Goal: Contribute content: Add original content to the website for others to see

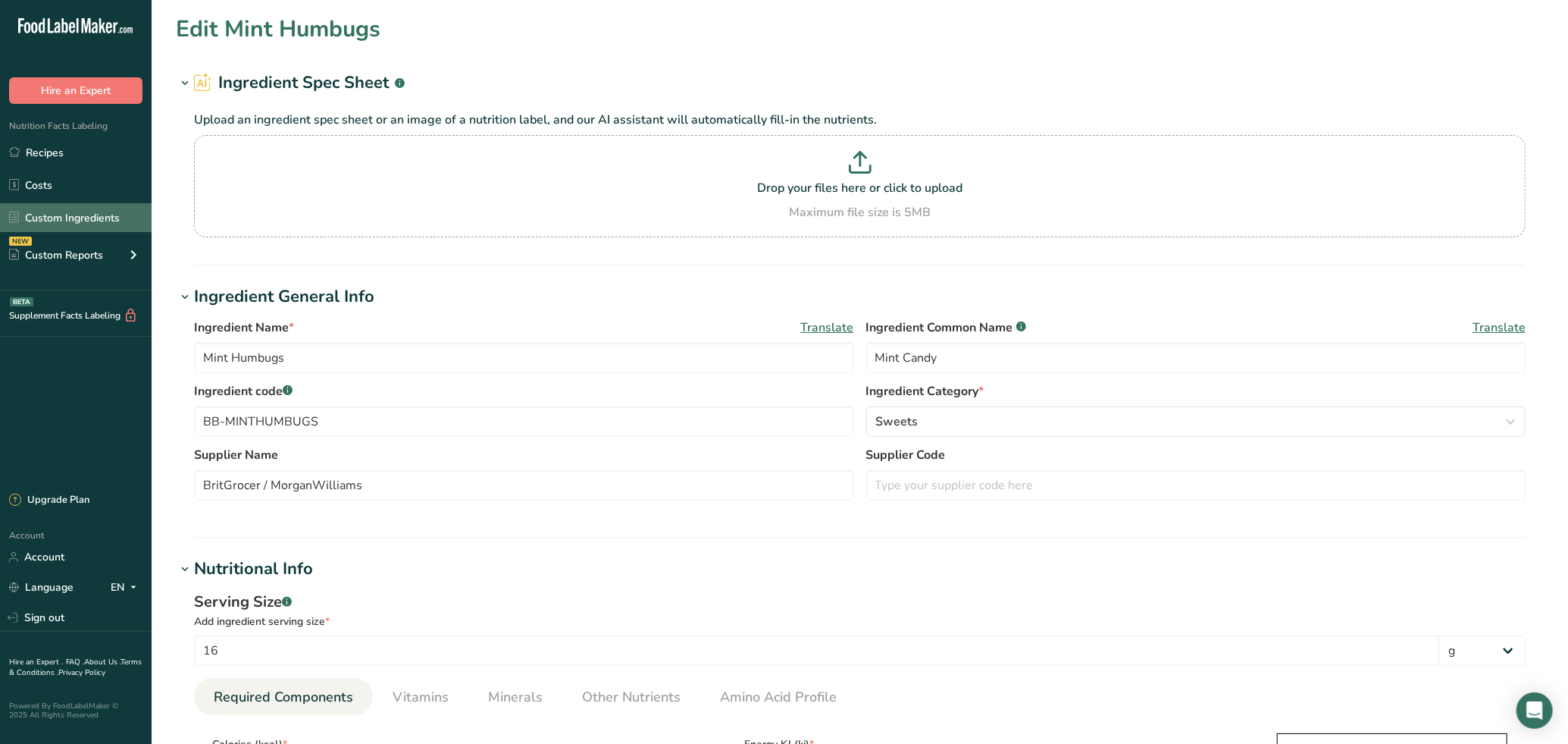
click at [67, 212] on link "Custom Ingredients" at bounding box center [76, 217] width 152 height 29
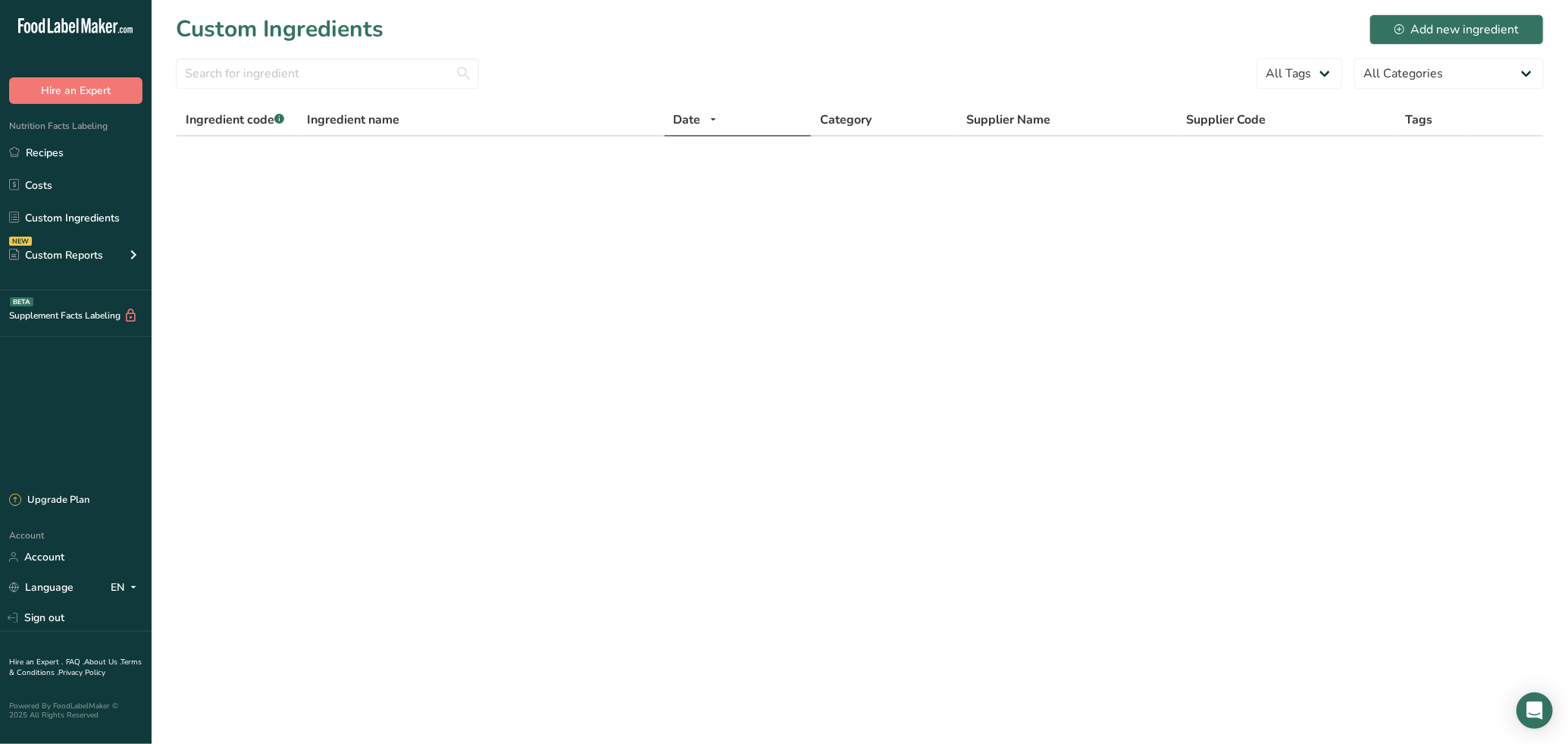
click at [90, 25] on icon at bounding box center [86, 25] width 9 height 15
click at [44, 156] on link "Recipes" at bounding box center [76, 152] width 152 height 29
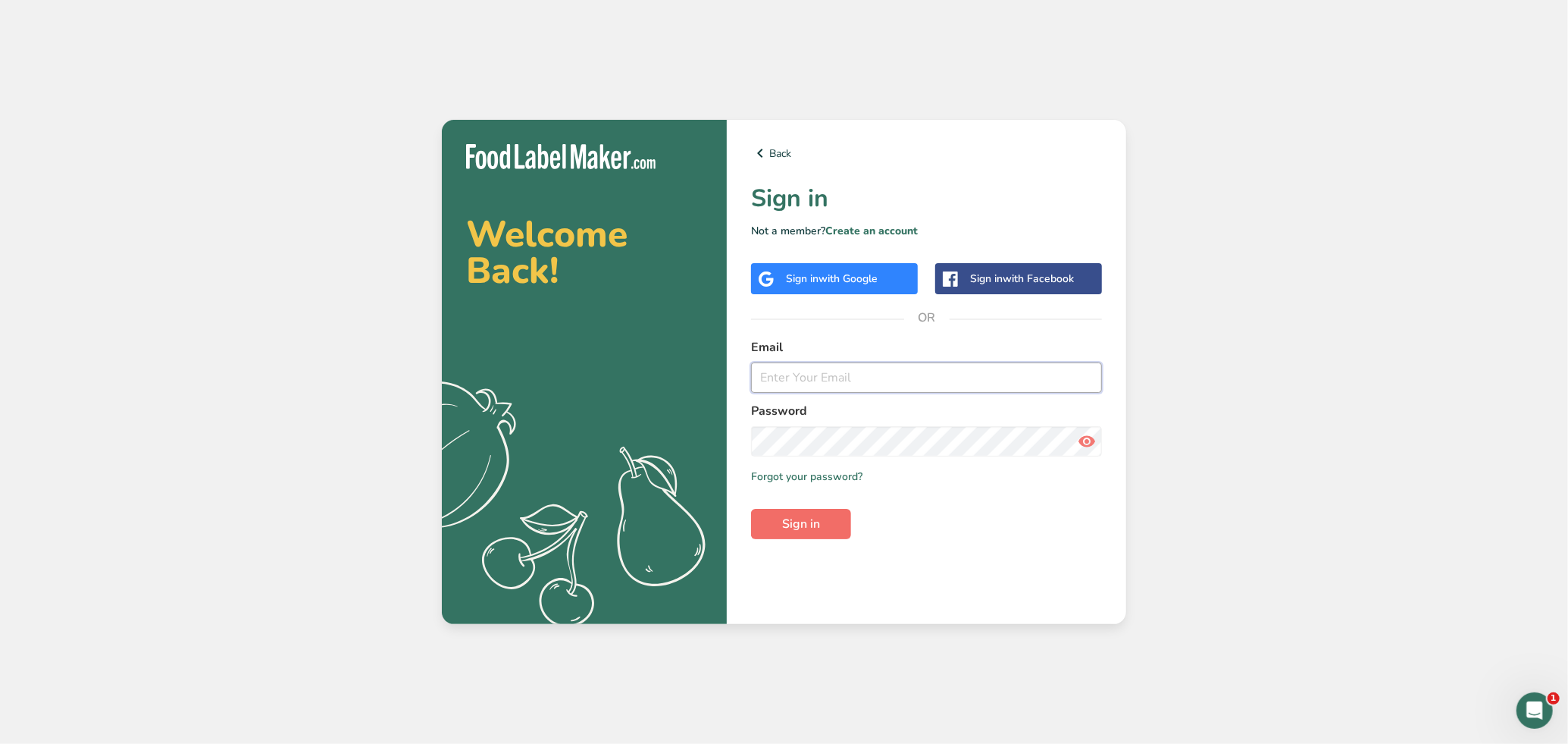
type input "[EMAIL_ADDRESS][PERSON_NAME][DOMAIN_NAME]"
click at [800, 517] on span "Sign in" at bounding box center [801, 524] width 38 height 18
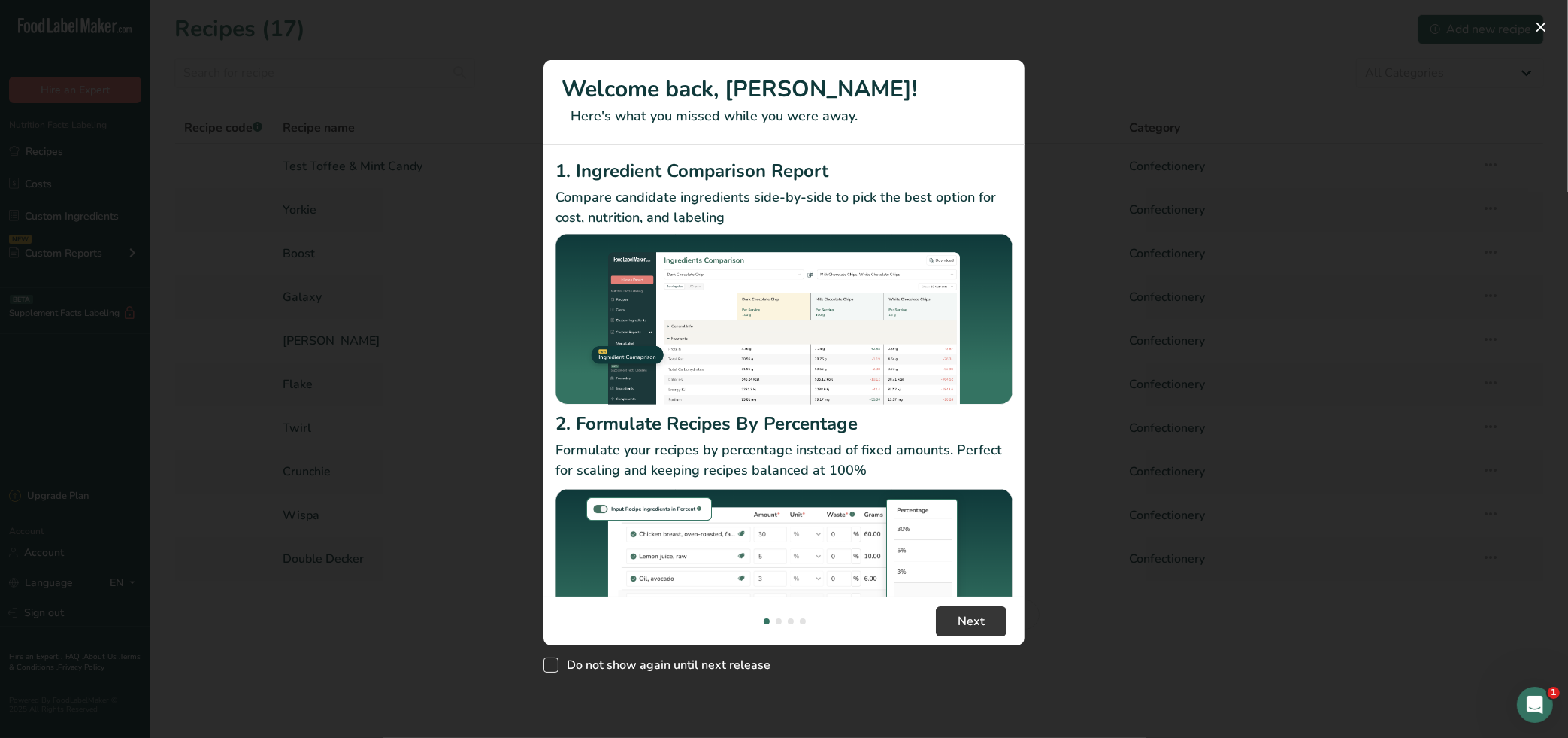
click at [549, 662] on span "New Features" at bounding box center [550, 664] width 15 height 15
click at [549, 662] on input "Do not show again until next release" at bounding box center [548, 665] width 10 height 10
click at [549, 662] on span "New Features" at bounding box center [550, 664] width 15 height 15
click at [549, 662] on input "Do not show again until next release" at bounding box center [548, 665] width 10 height 10
checkbox input "false"
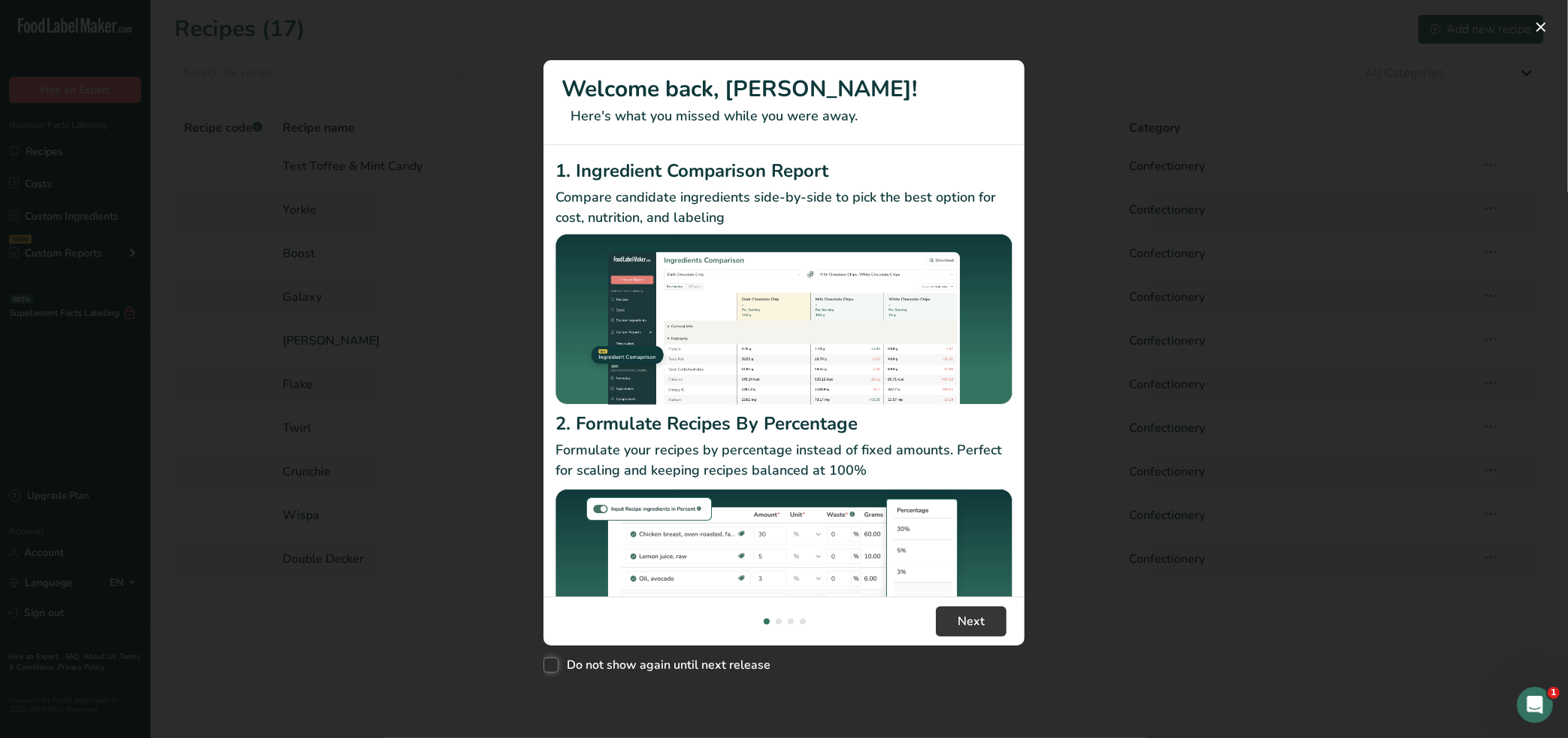
scroll to position [78, 0]
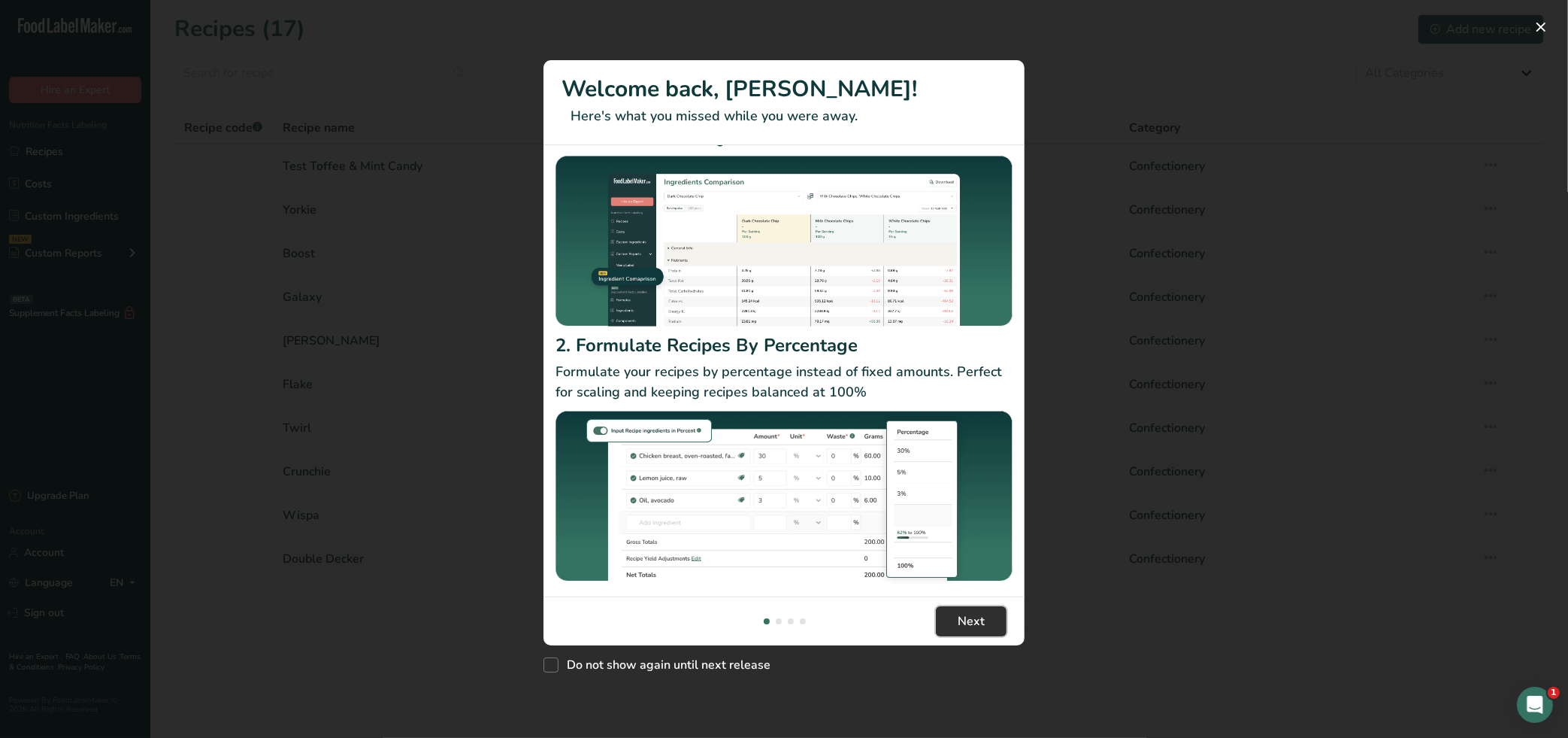
click at [962, 624] on span "Next" at bounding box center [971, 620] width 27 height 18
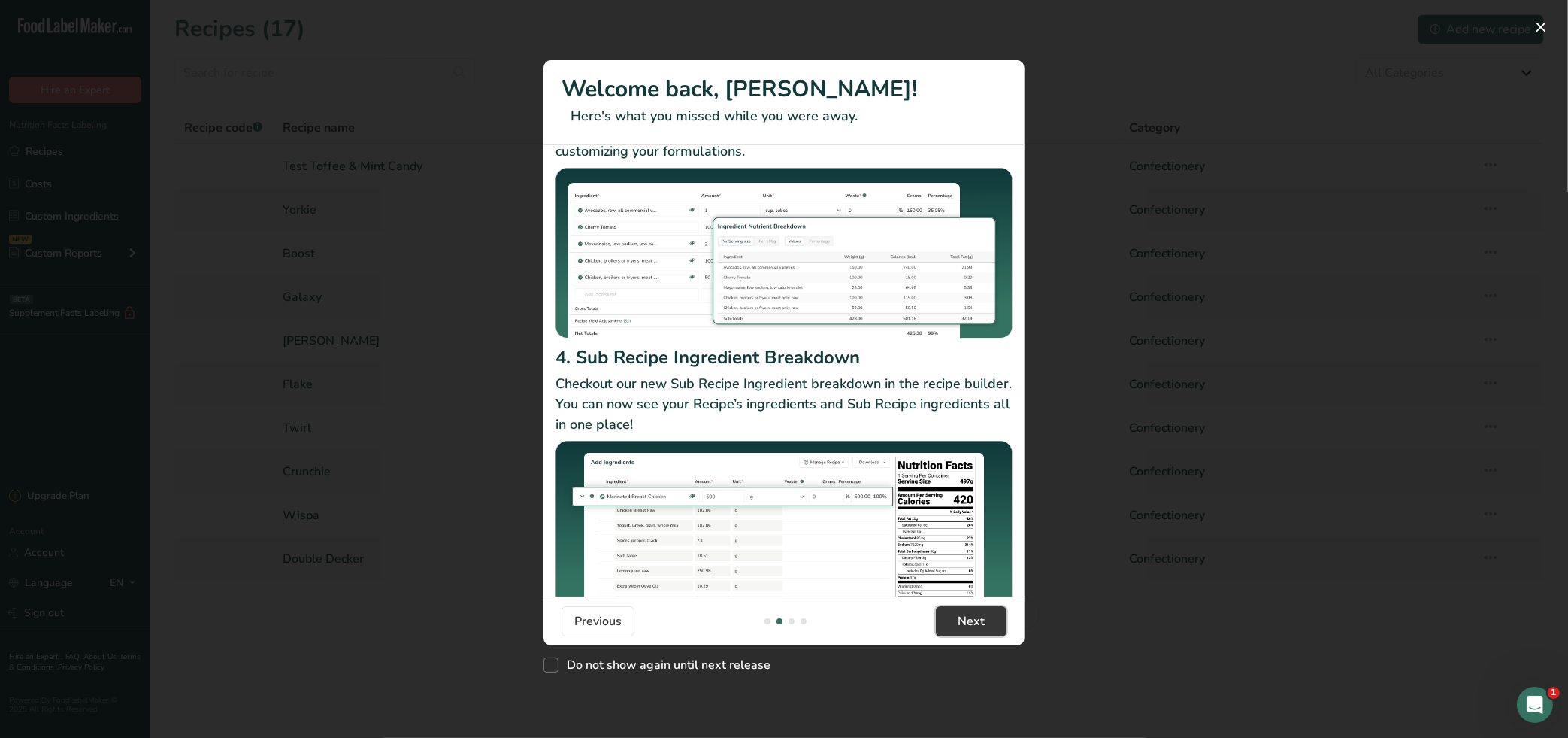
scroll to position [130, 0]
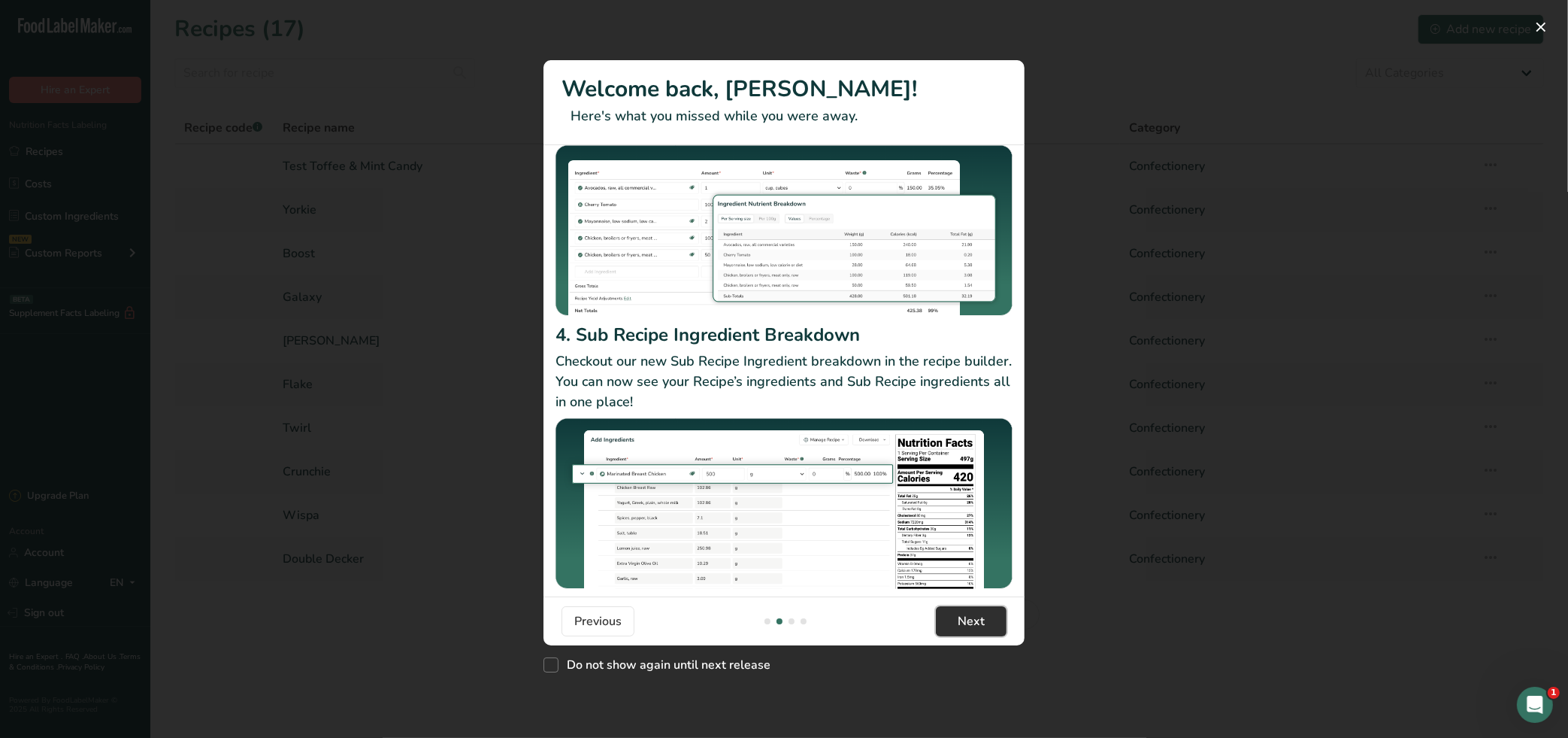
click at [968, 622] on span "Next" at bounding box center [971, 620] width 27 height 18
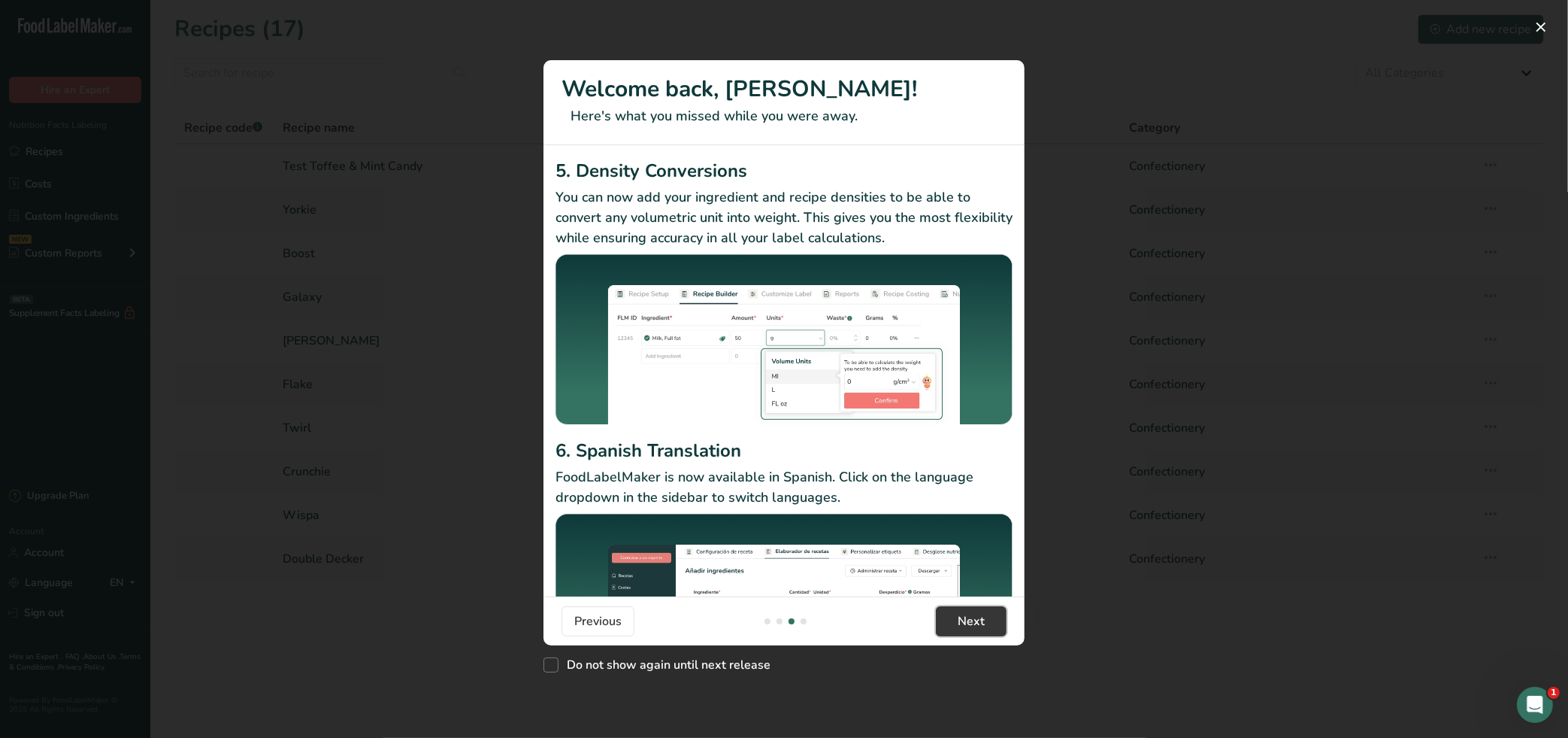
scroll to position [96, 0]
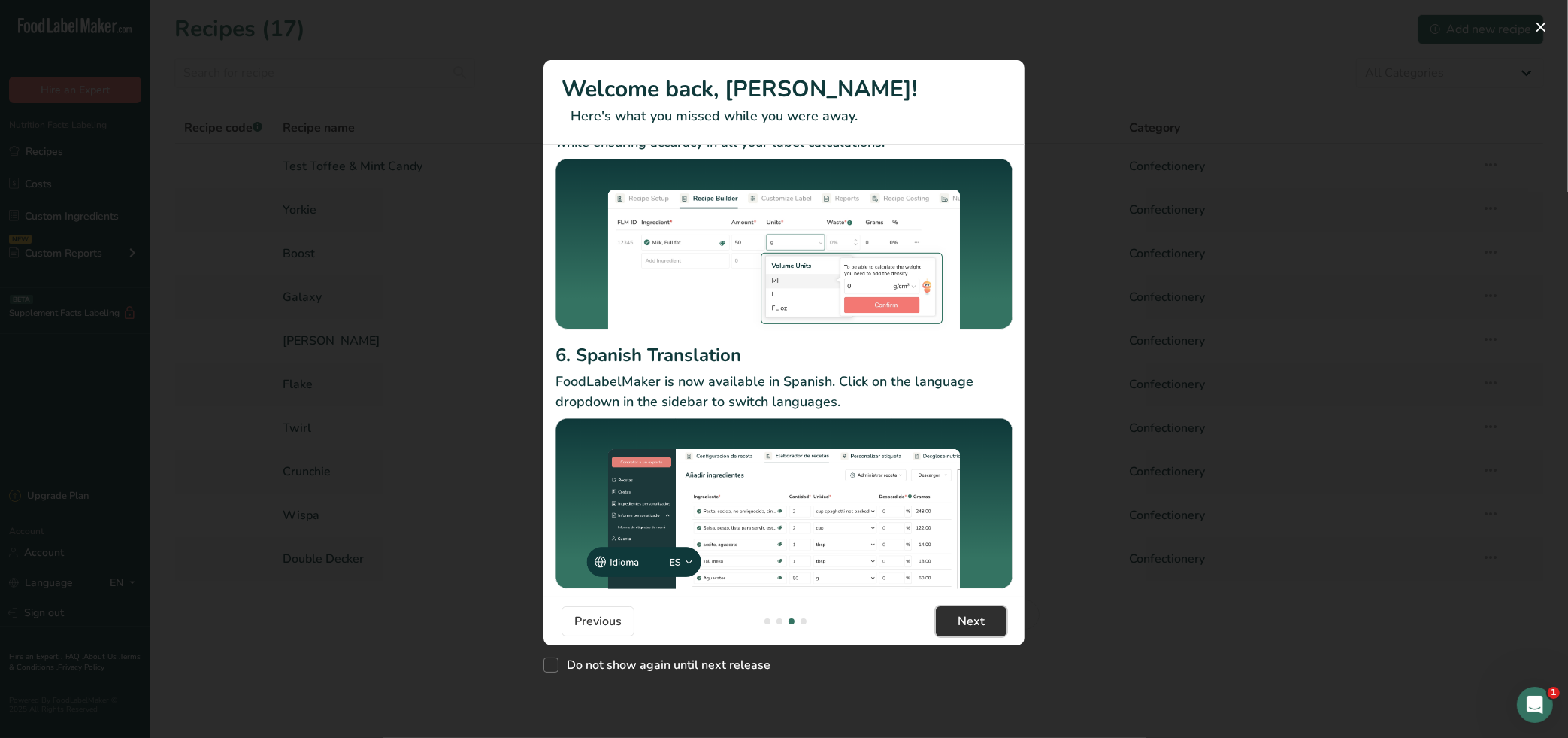
click at [969, 620] on span "Next" at bounding box center [971, 620] width 27 height 18
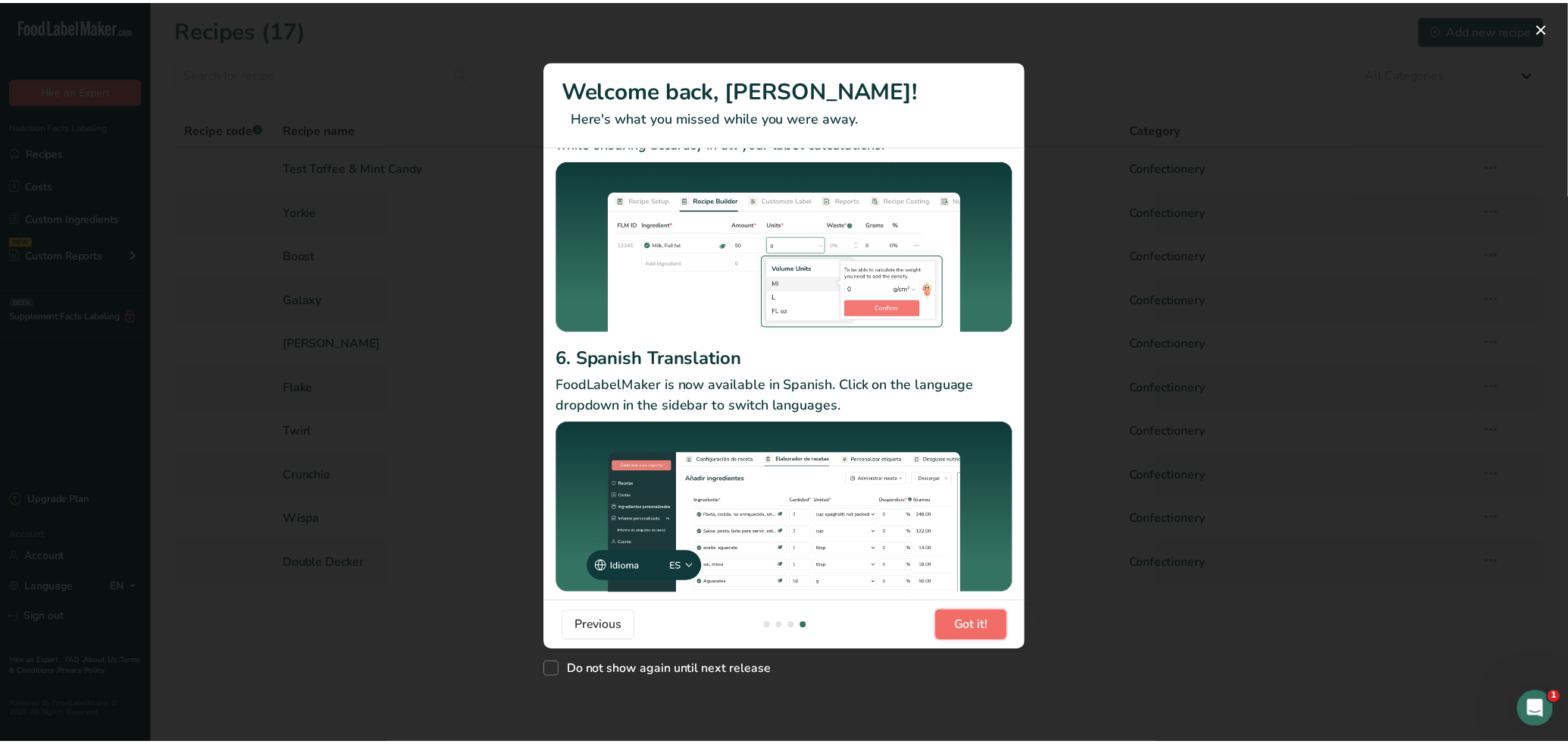
scroll to position [0, 1456]
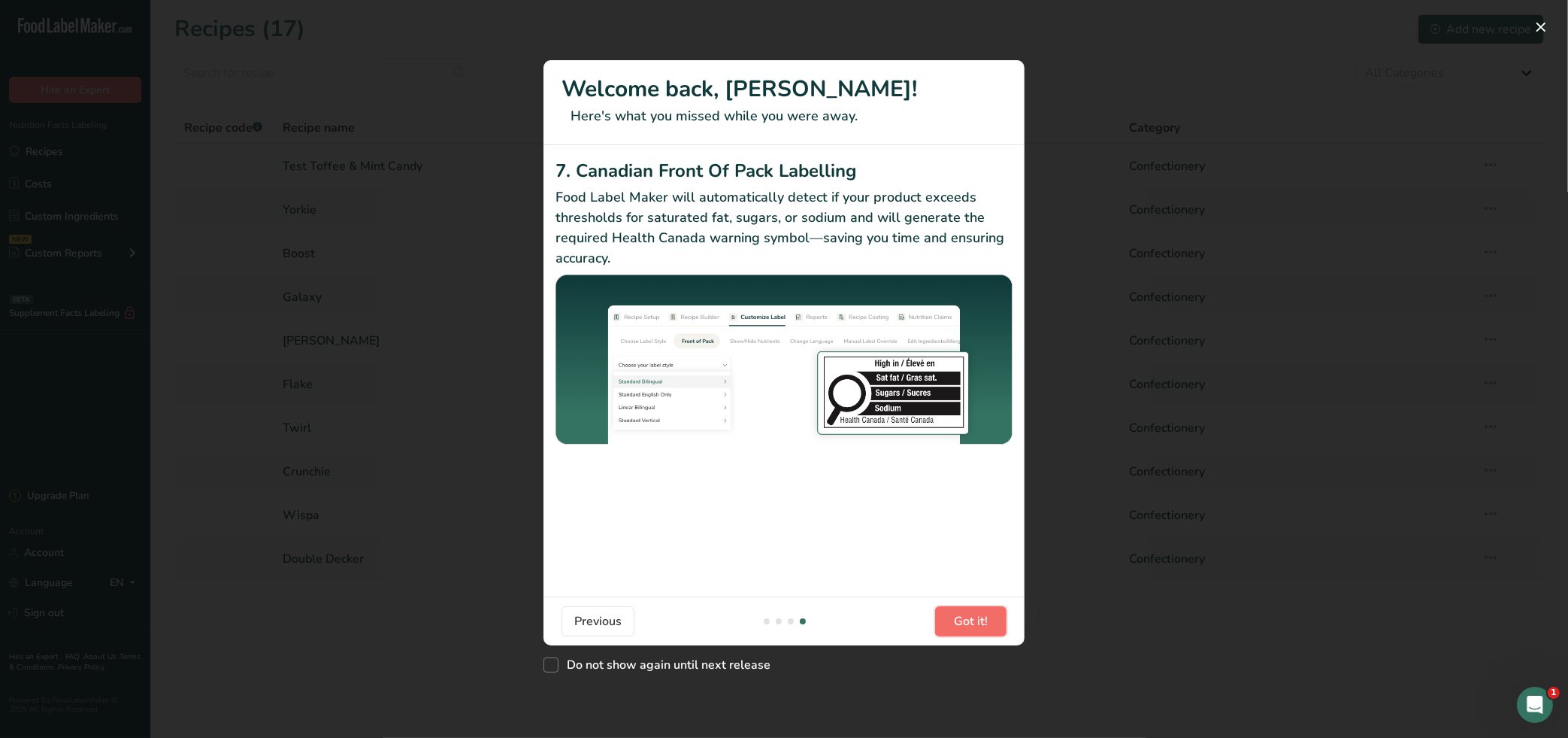
click at [975, 628] on span "Got it!" at bounding box center [970, 620] width 34 height 18
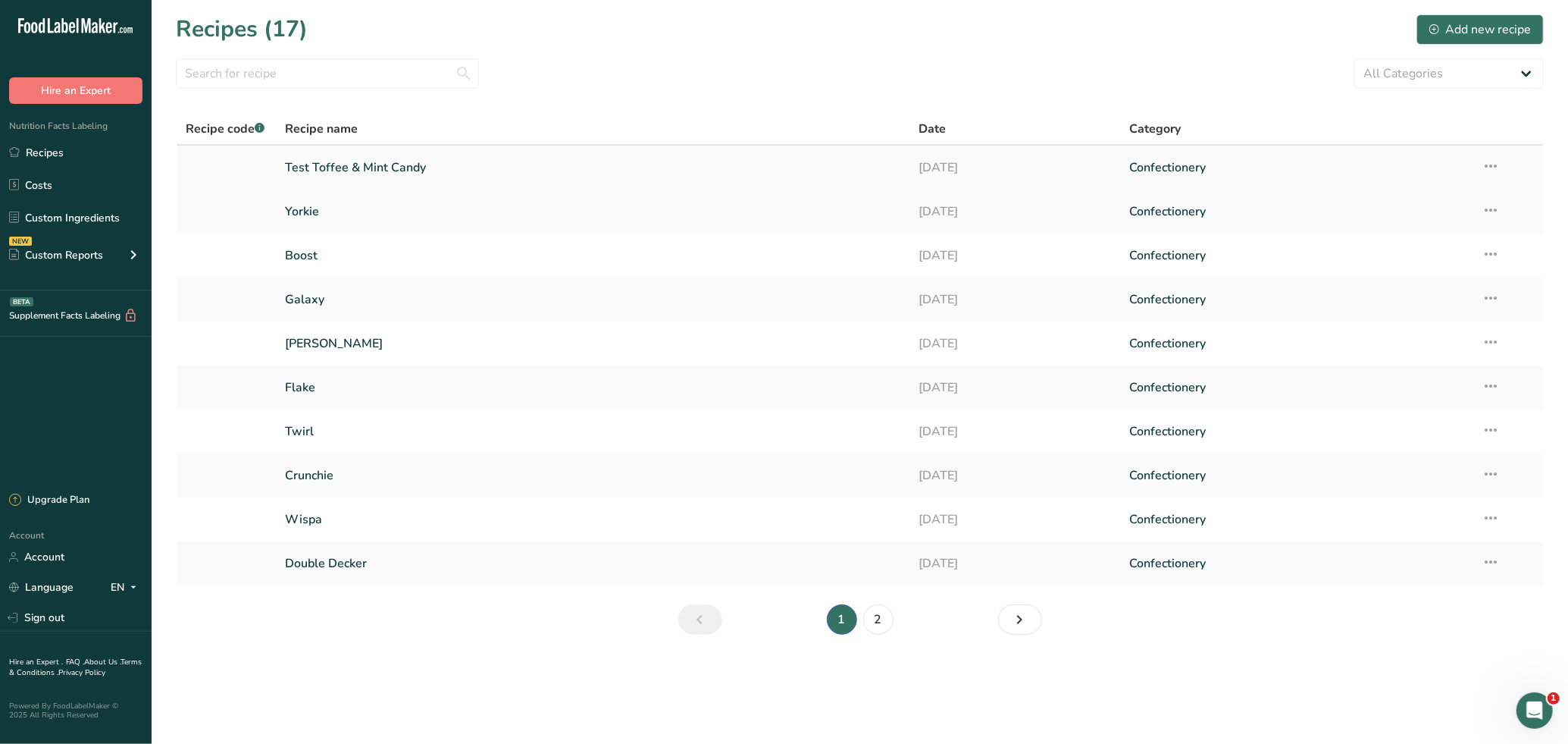
click at [406, 168] on link "Test Toffee & Mint Candy" at bounding box center [592, 167] width 616 height 32
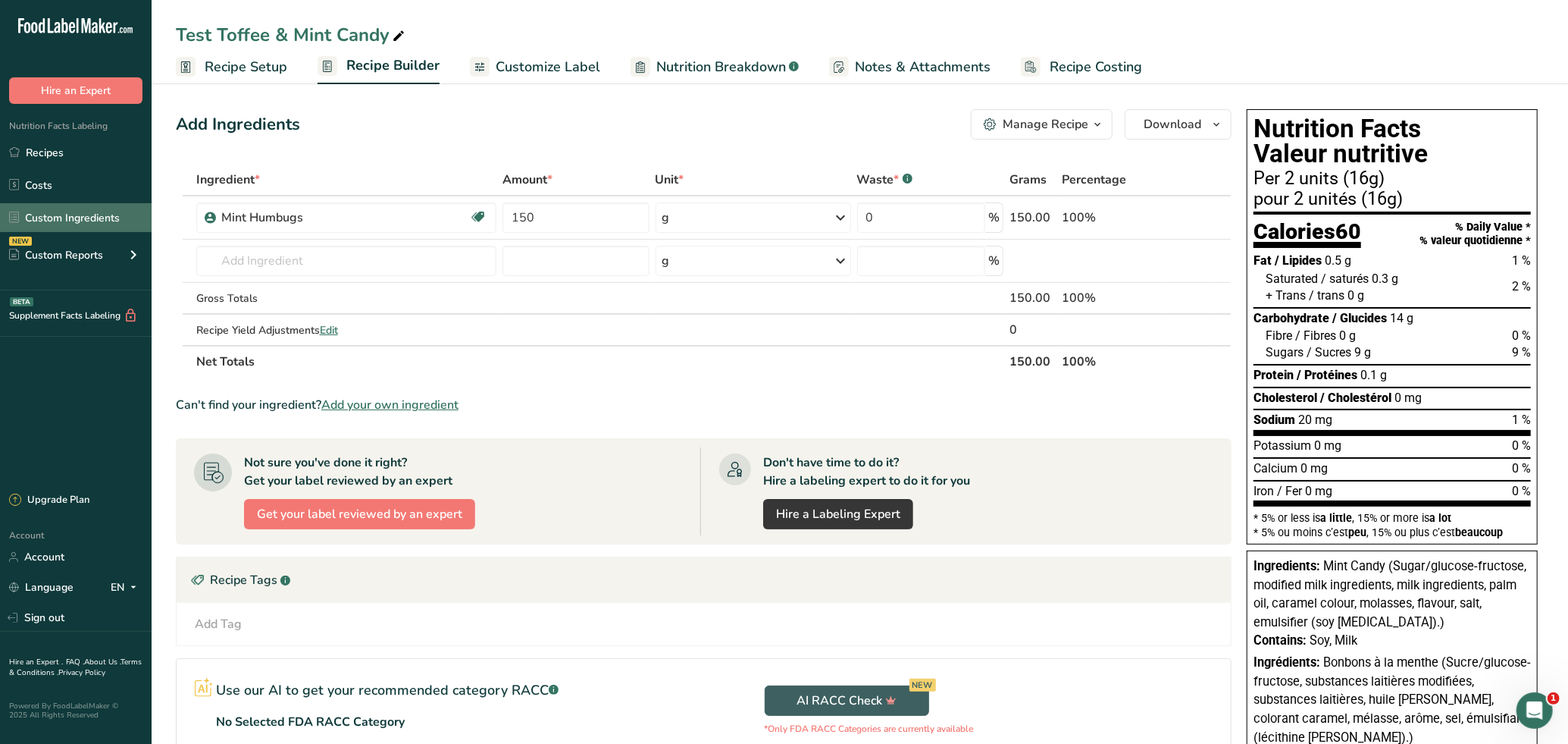
click at [73, 209] on link "Custom Ingredients" at bounding box center [76, 217] width 152 height 29
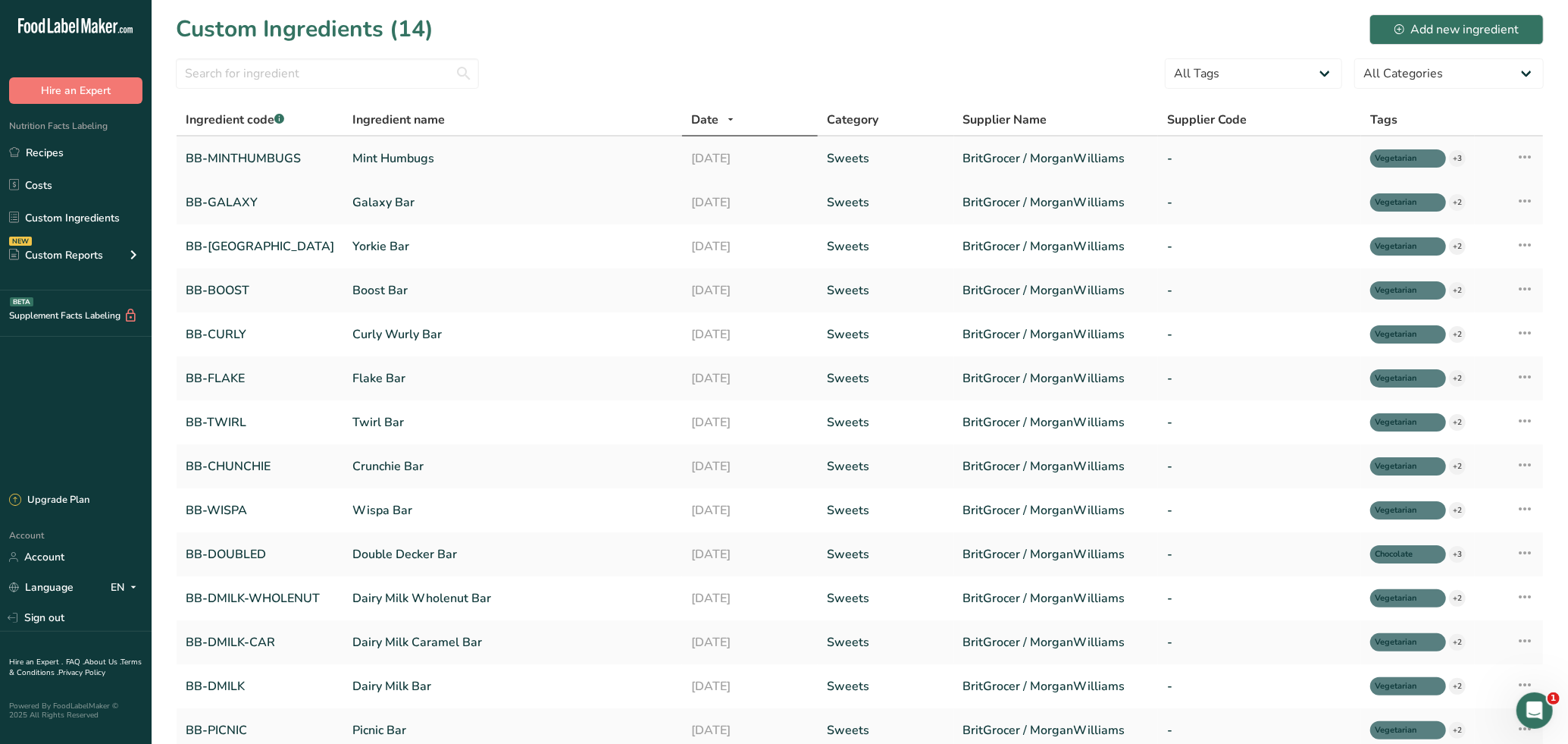
click at [393, 157] on link "Mint Humbugs" at bounding box center [513, 158] width 321 height 18
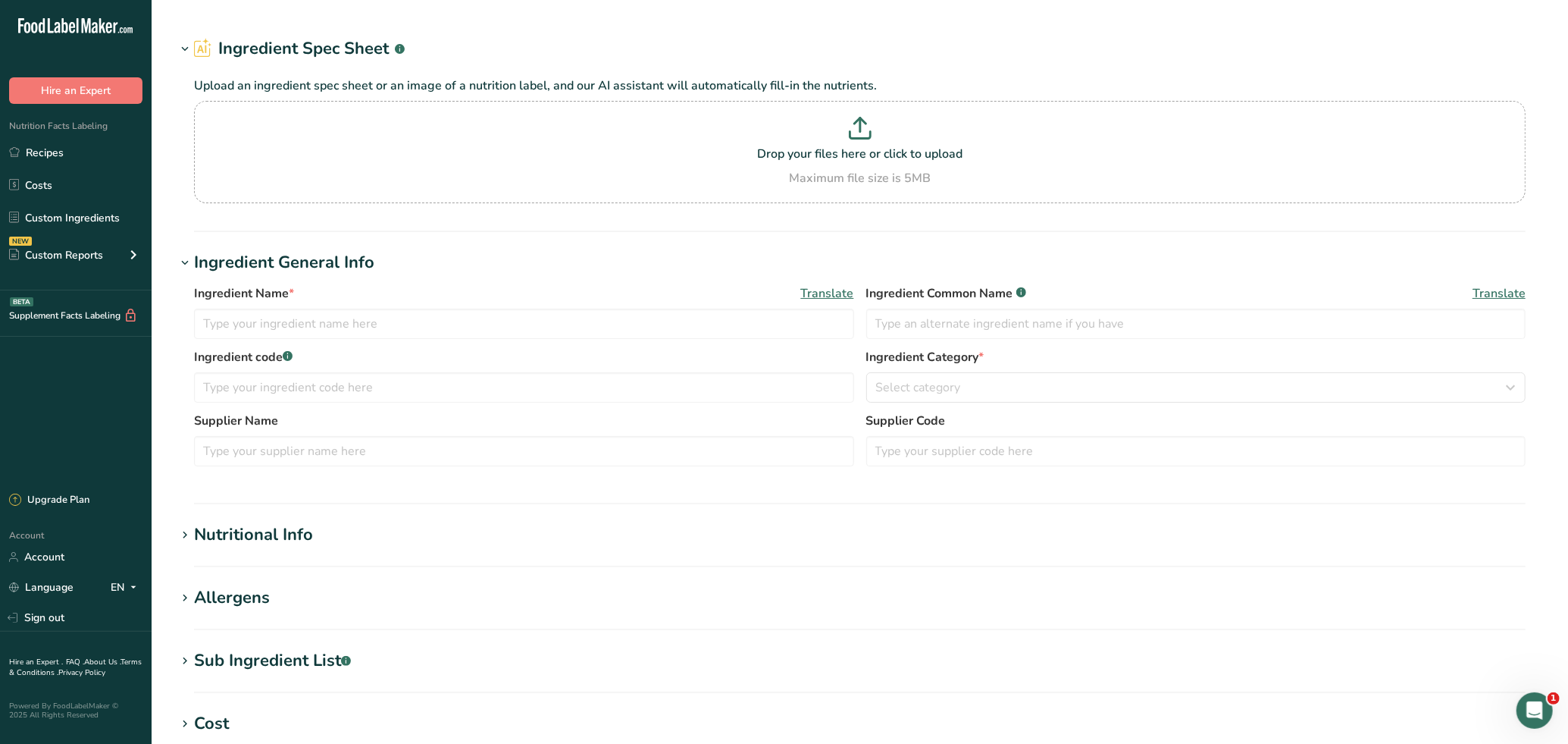
type input "Mint Humbugs"
type input "Mint Candy"
type input "BB-MINTHUMBUGS"
type input "BritGrocer / MorganWilliams"
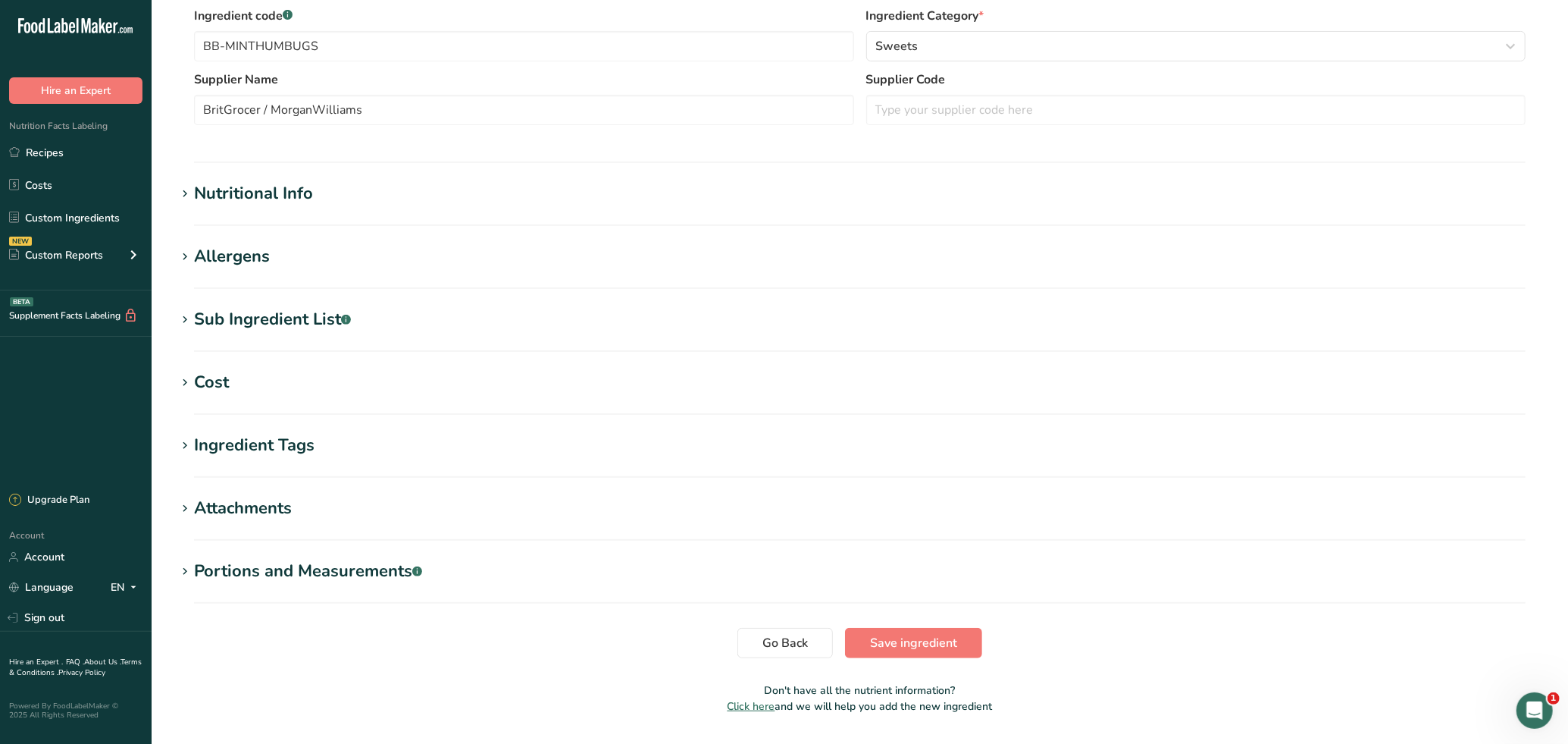
scroll to position [334, 0]
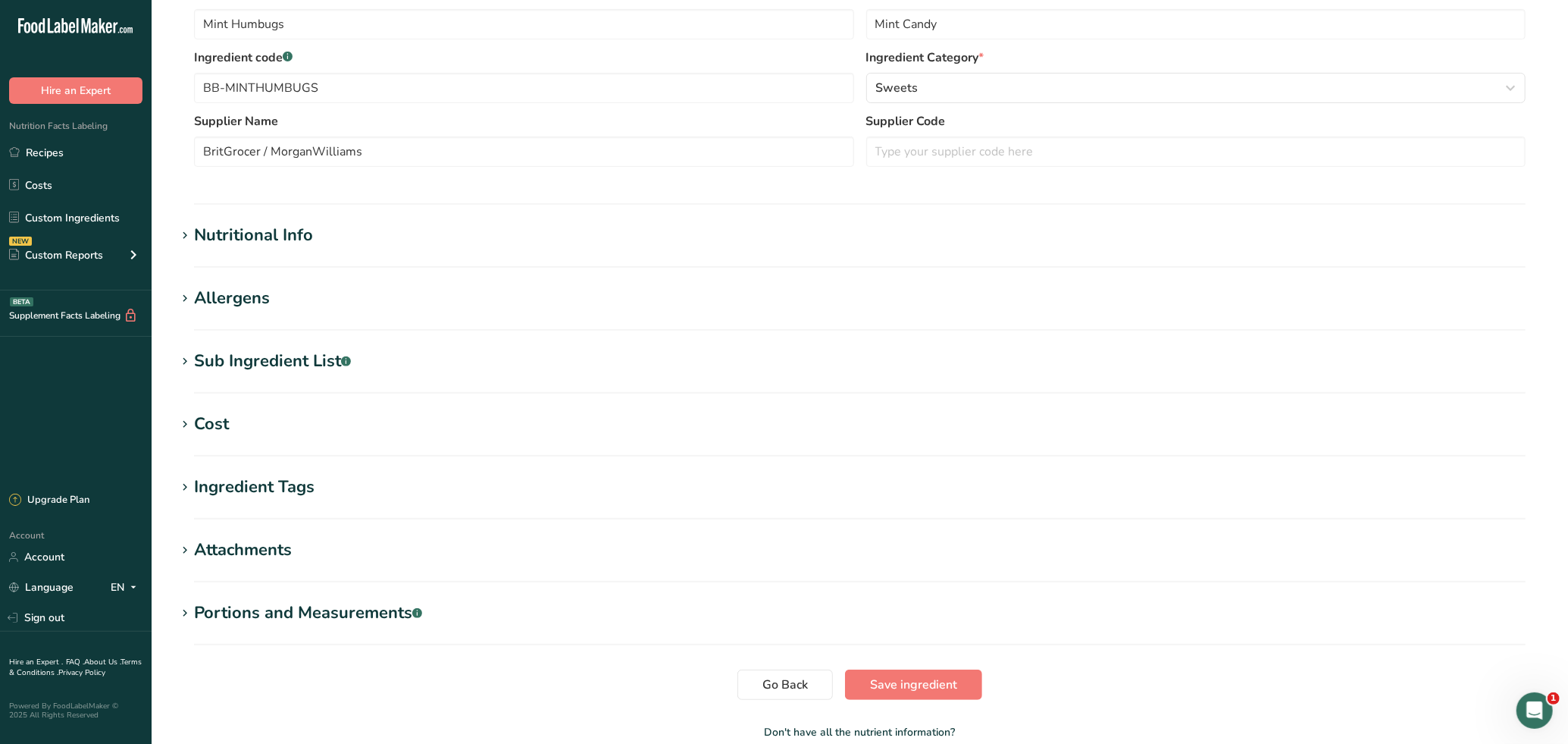
click at [267, 241] on div "Nutritional Info" at bounding box center [253, 235] width 119 height 25
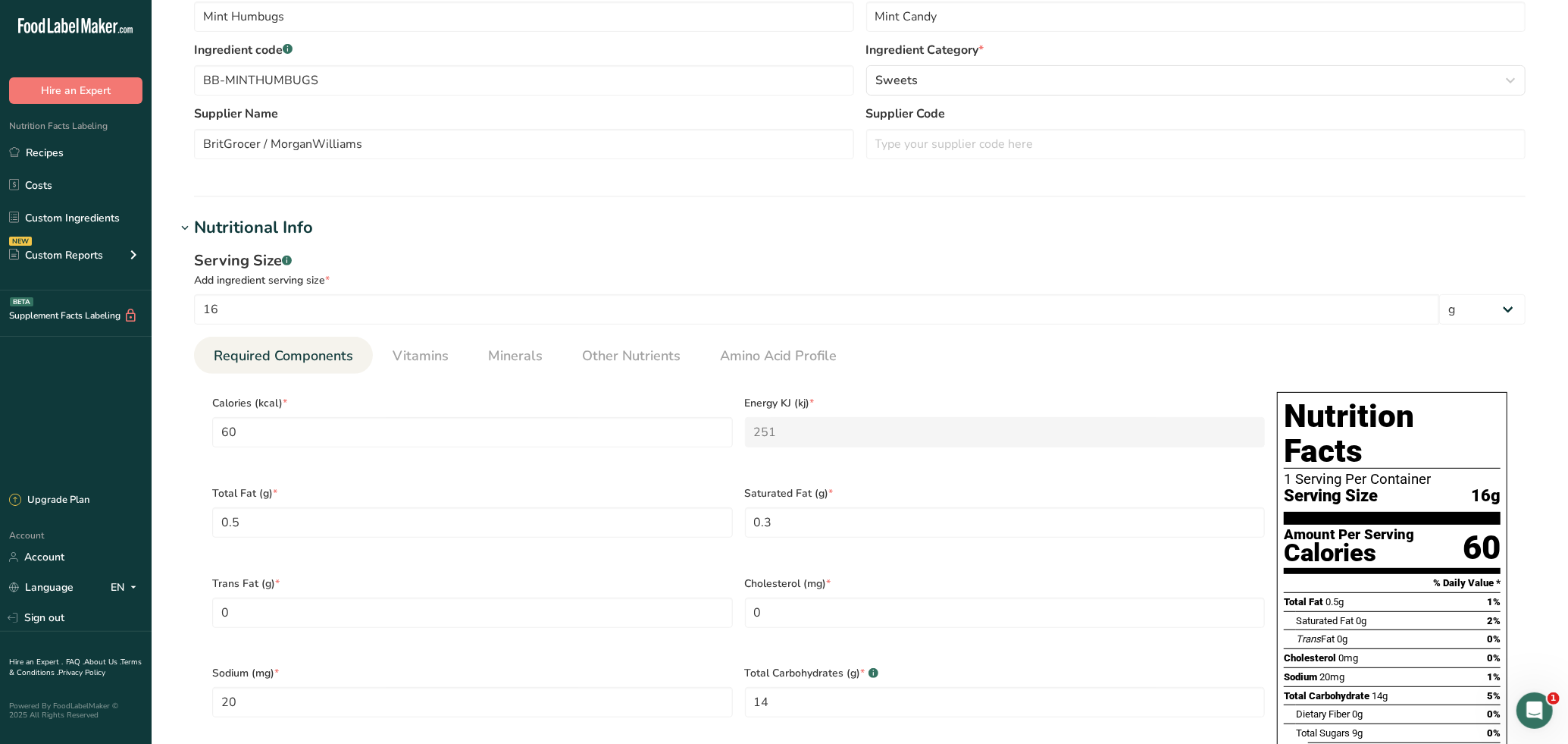
scroll to position [503, 0]
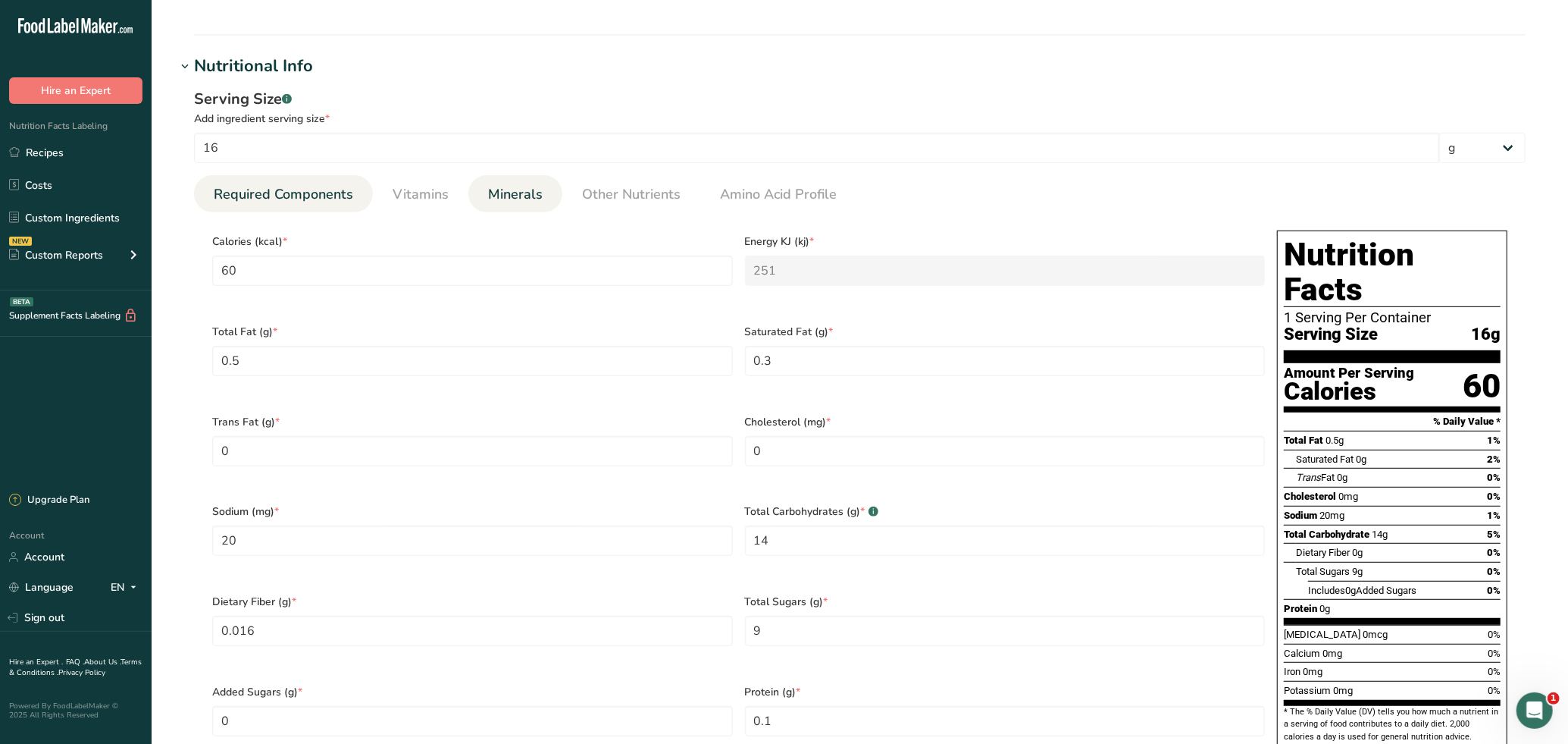
click at [513, 195] on span "Minerals" at bounding box center [515, 193] width 55 height 20
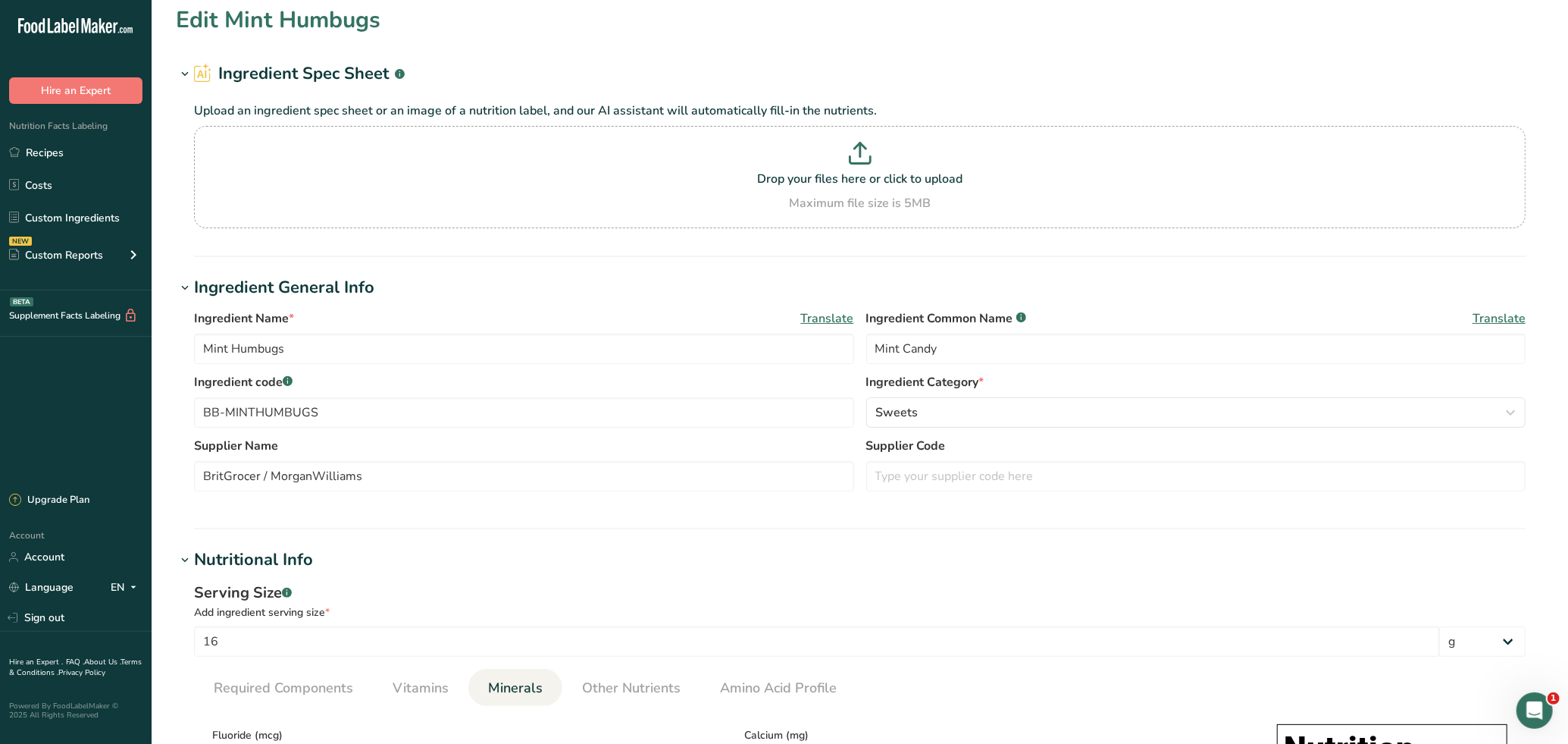
scroll to position [0, 0]
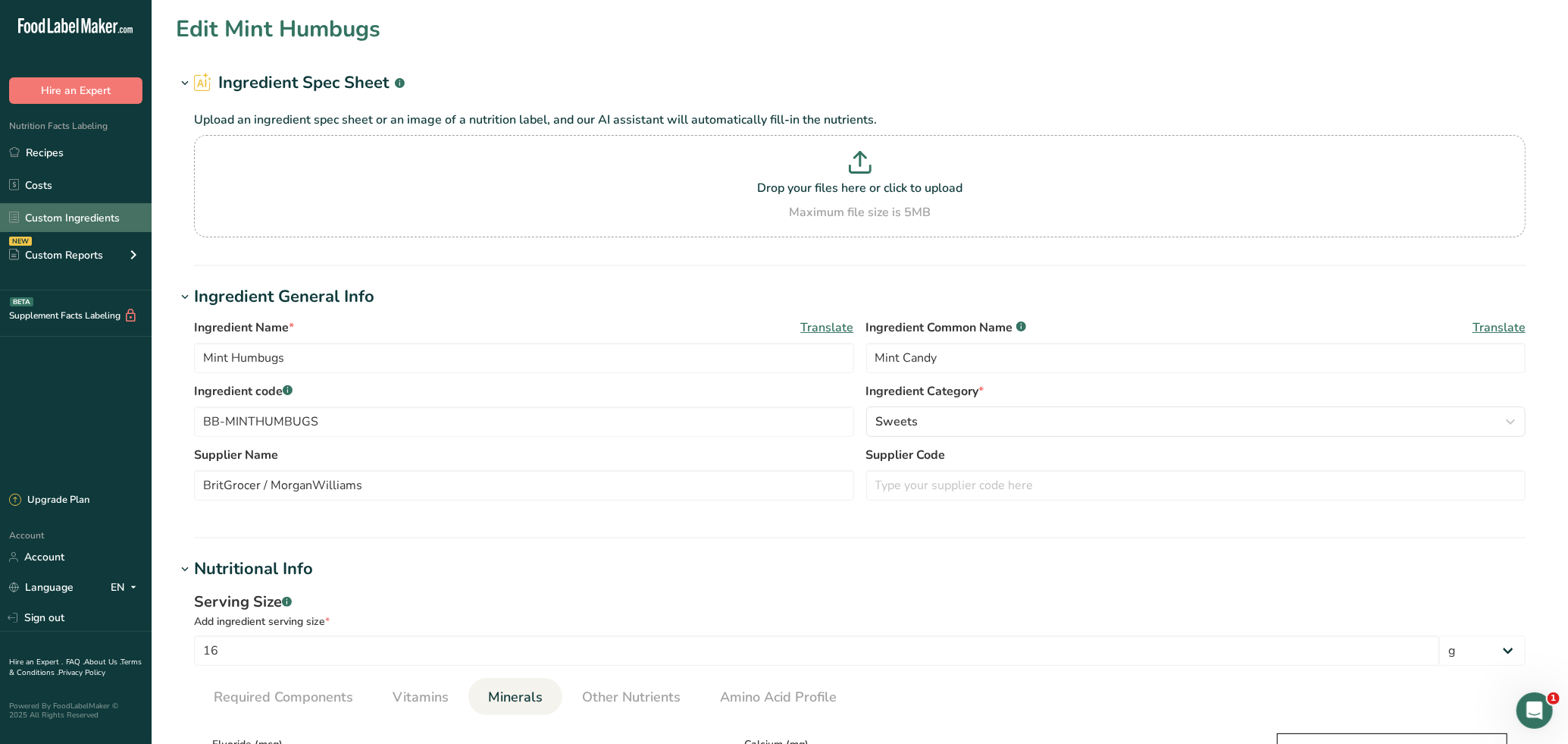
click at [63, 216] on link "Custom Ingredients" at bounding box center [76, 217] width 152 height 29
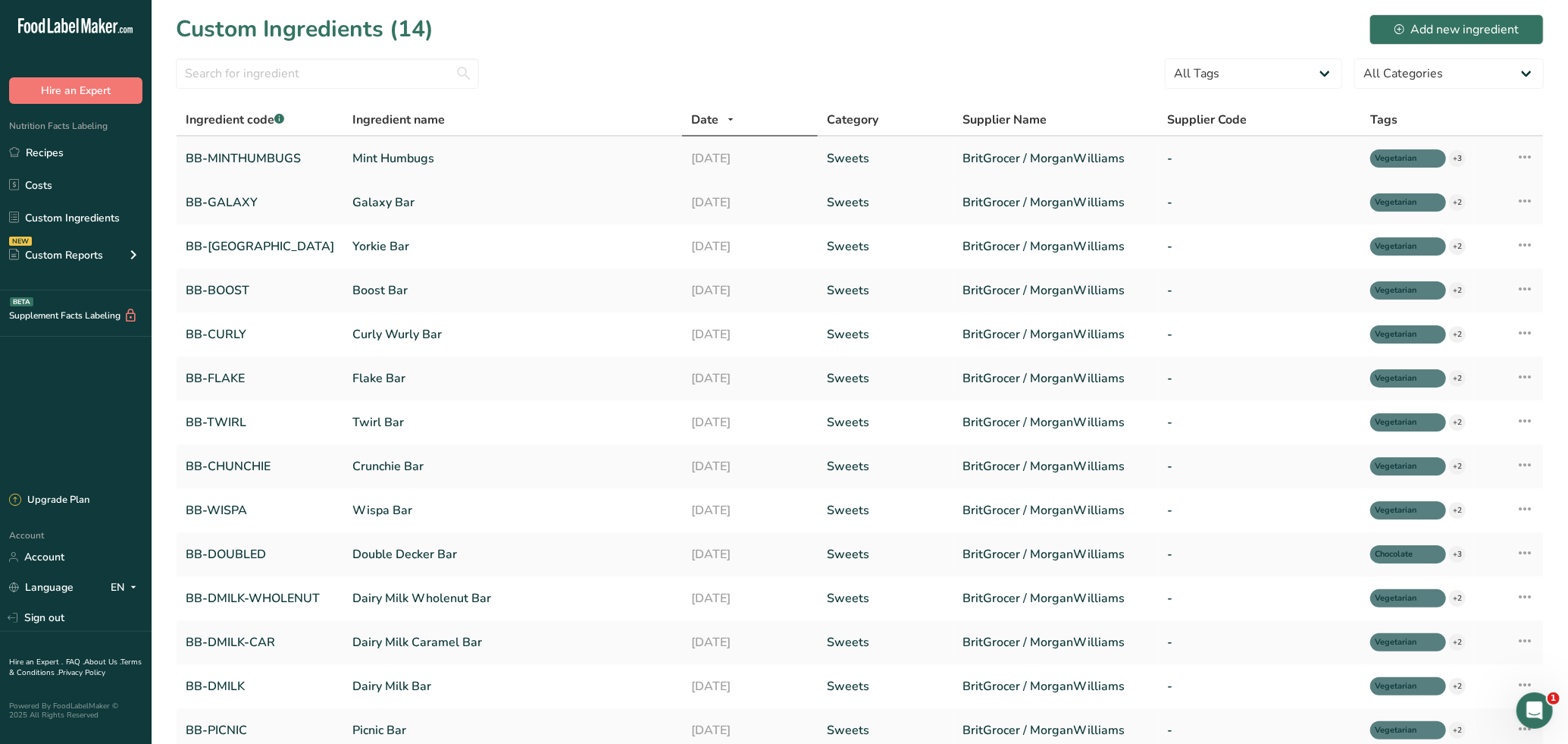
click at [386, 159] on link "Mint Humbugs" at bounding box center [513, 158] width 321 height 18
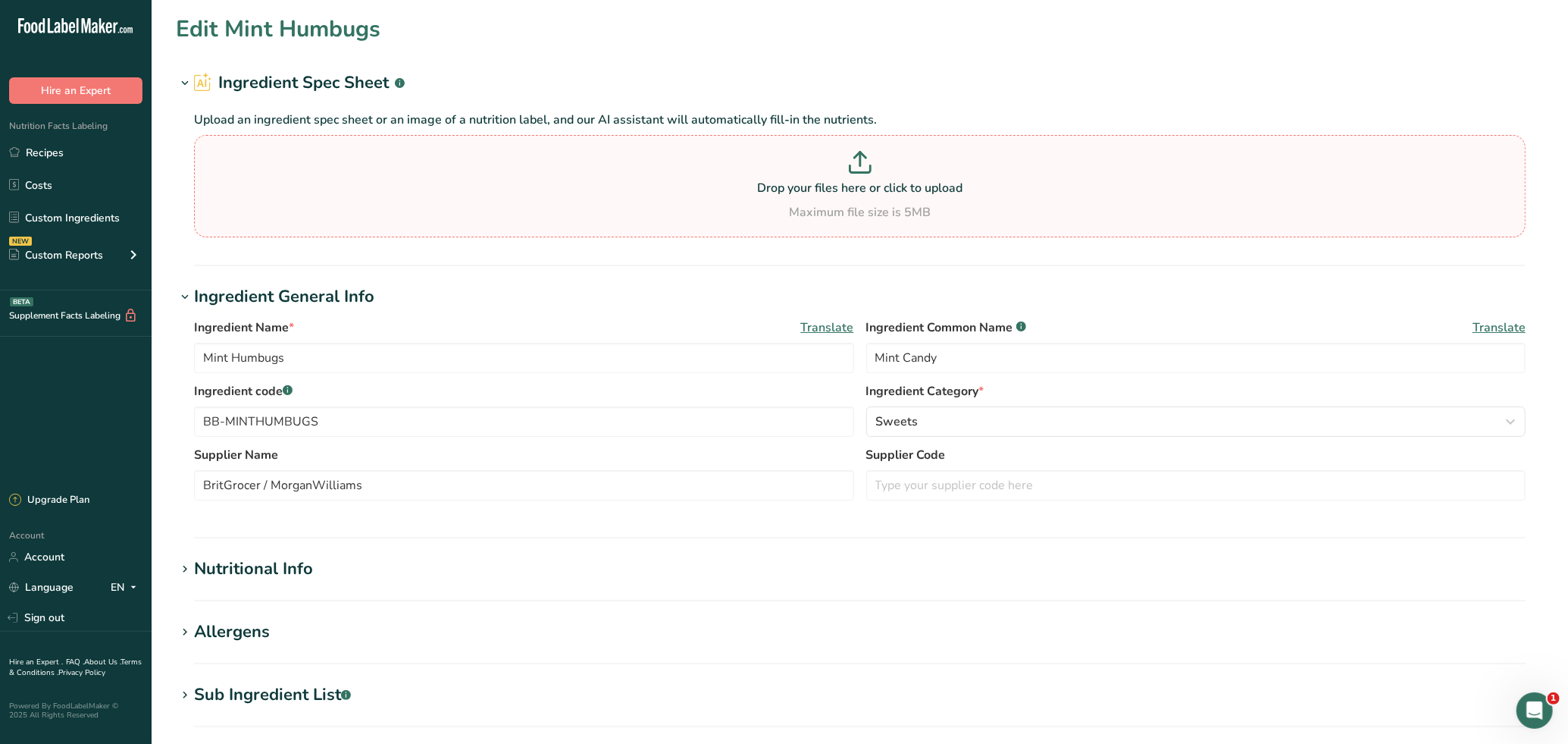
type input "60"
type KJ "251"
type Fat "0.5"
type Fat "0.3"
type Fat "0"
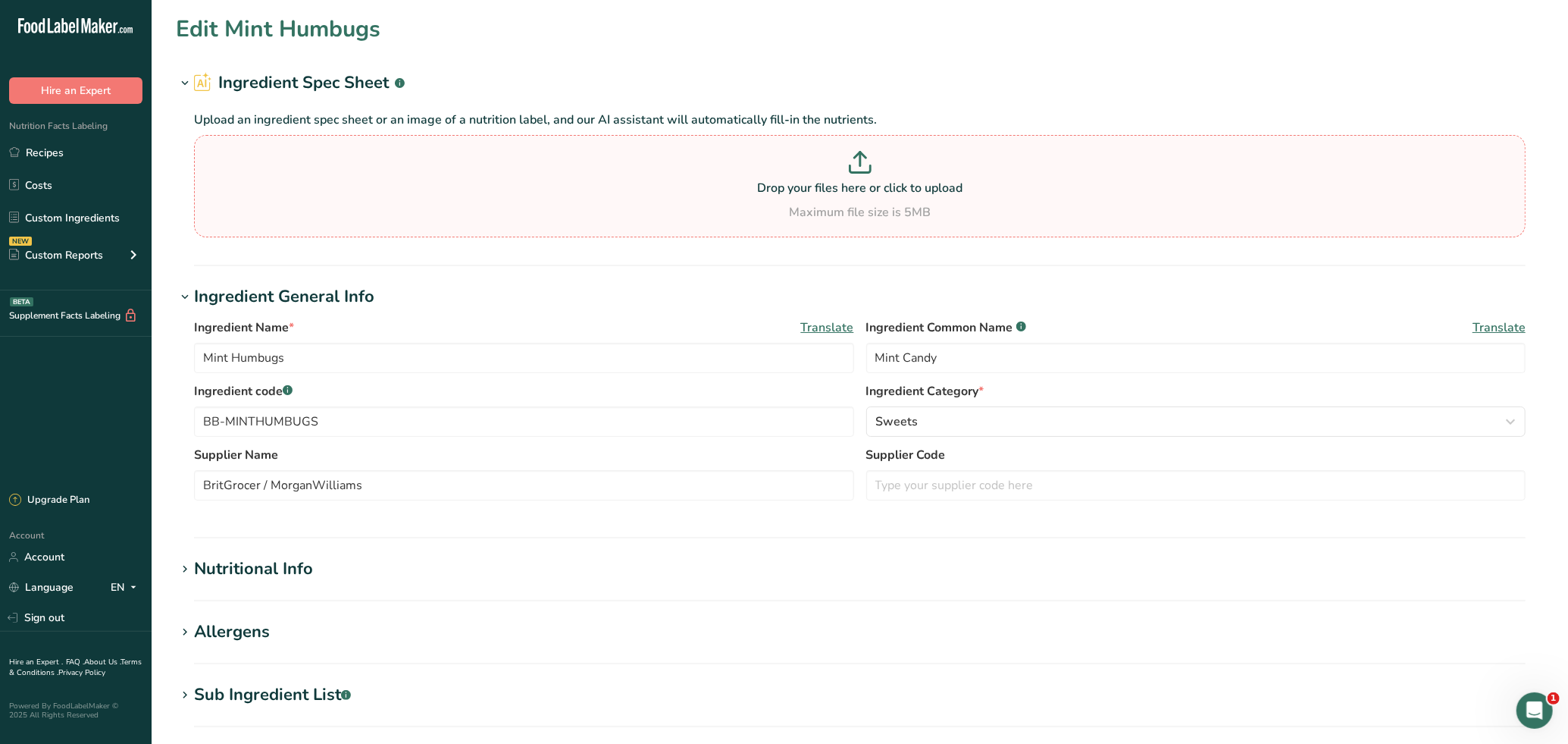
type input "0"
type input "20"
type Carbohydrates "14"
type Fiber "0.016"
type Sugars "9"
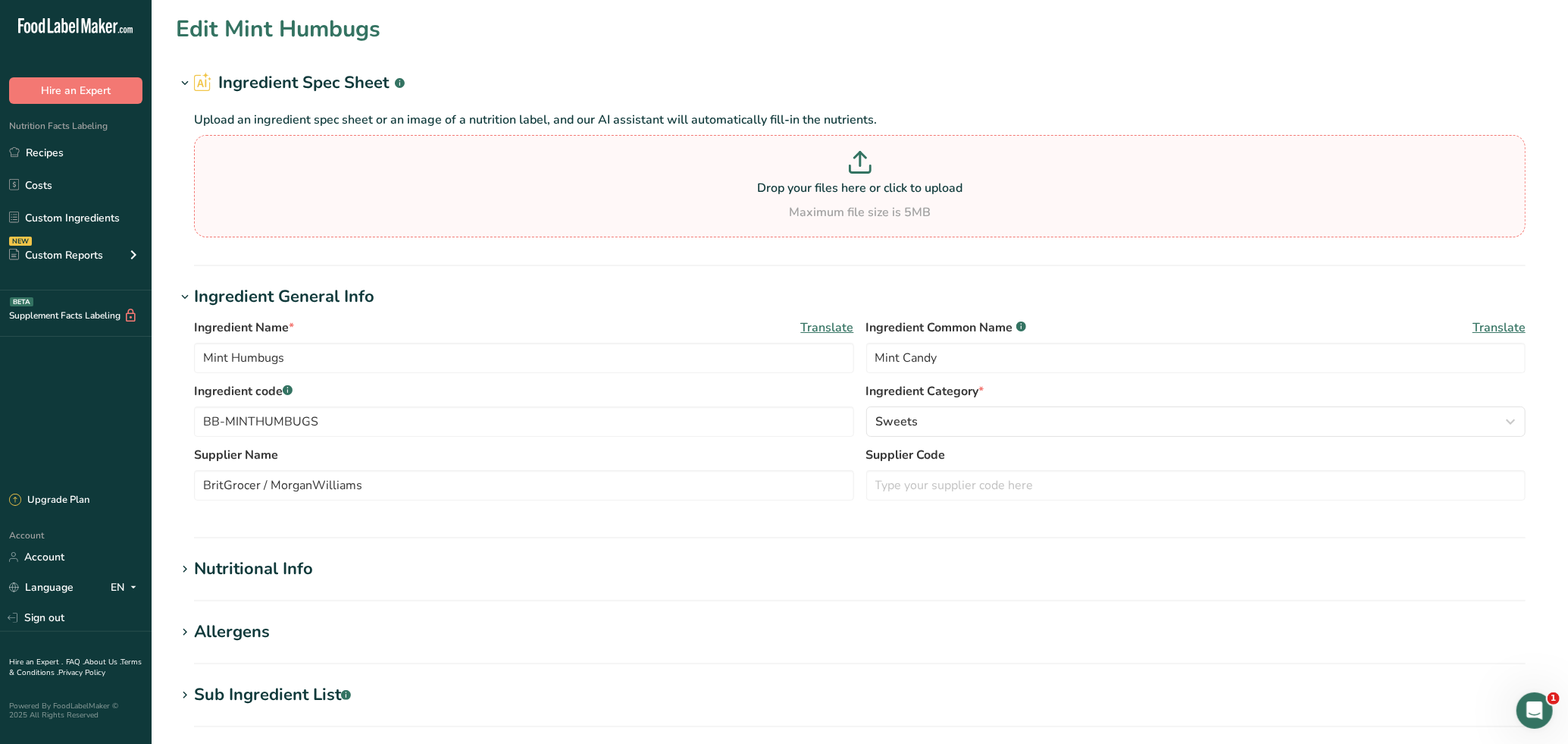
type Sugars "0"
type input "0.1"
click at [313, 568] on h1 "Nutritional Info" at bounding box center [860, 569] width 1369 height 25
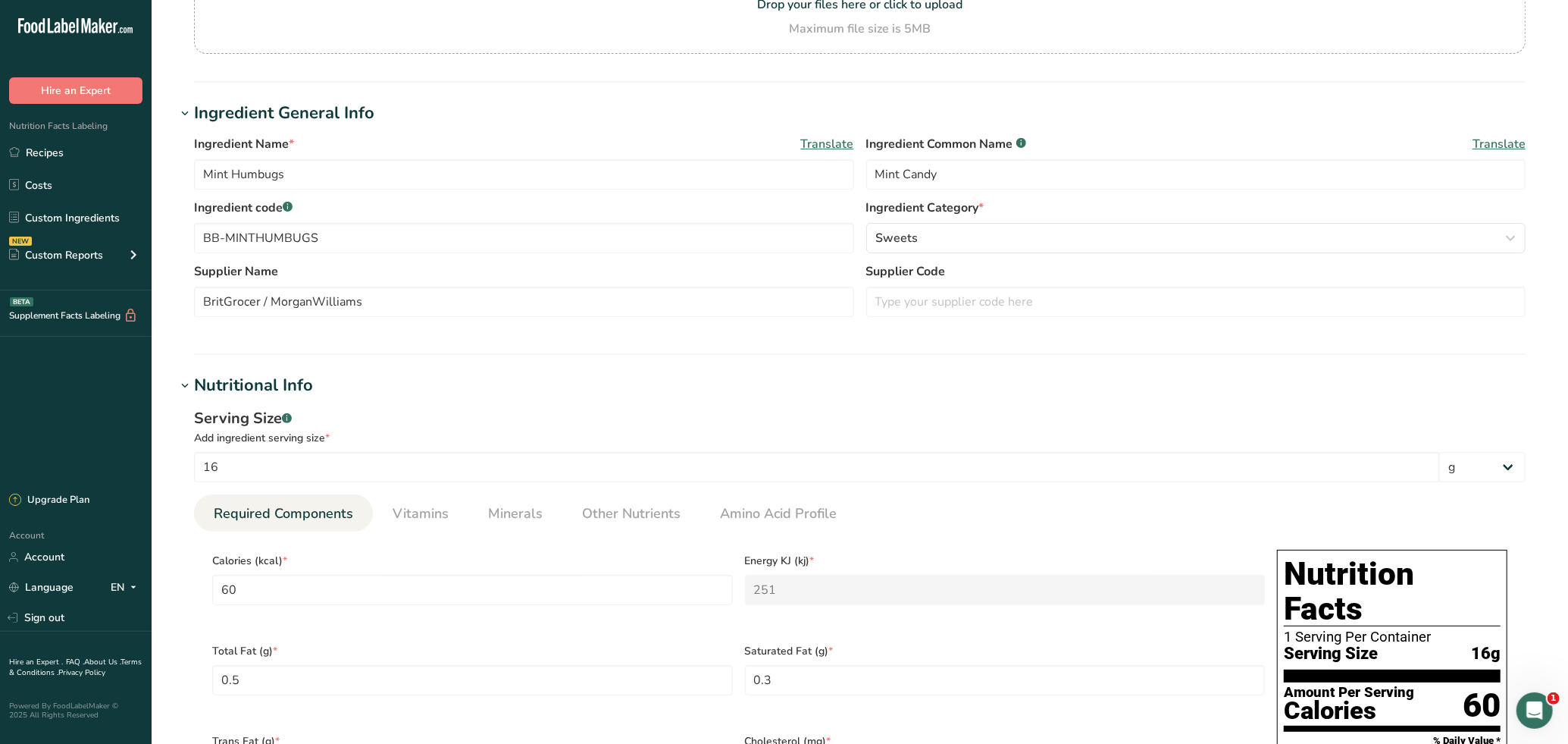
scroll to position [253, 0]
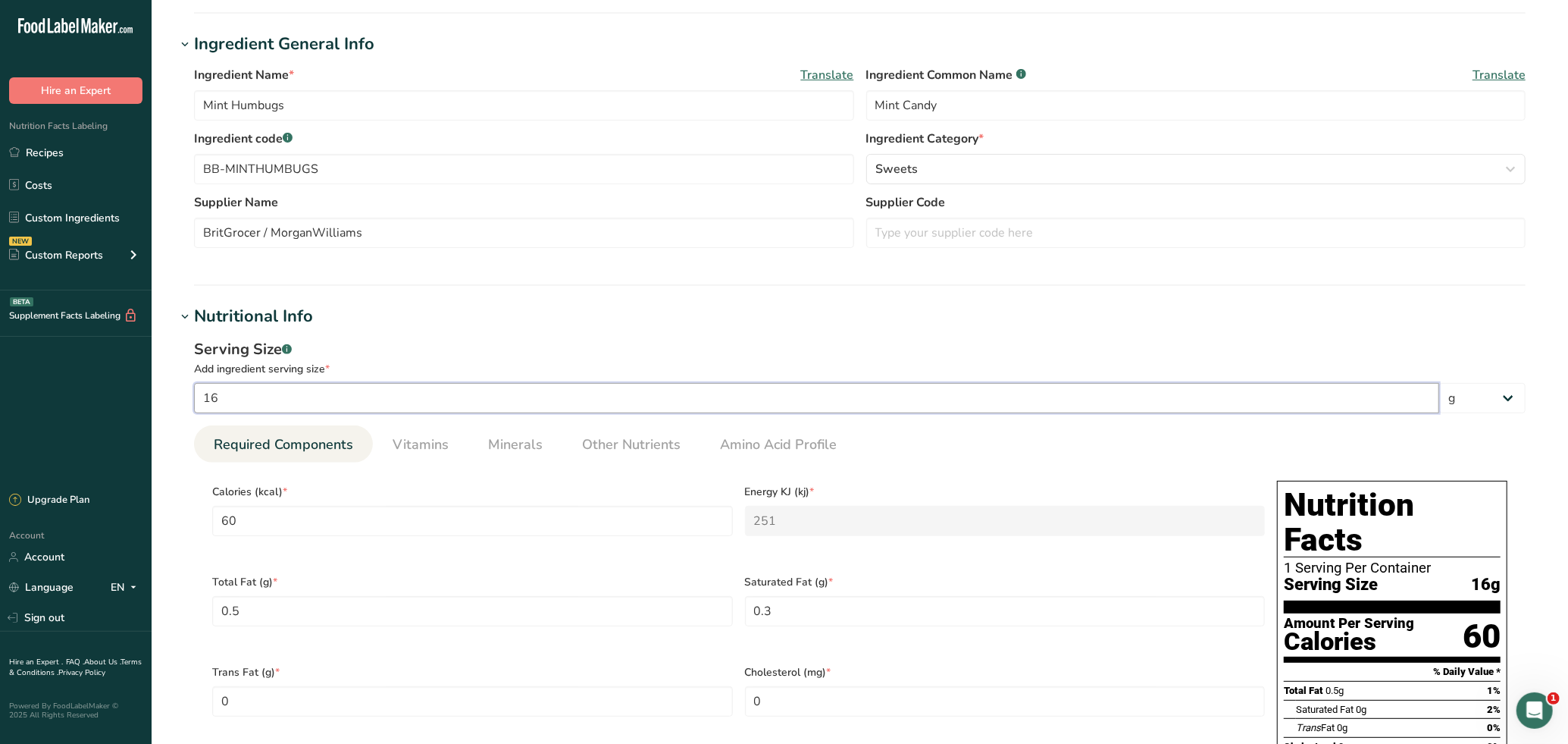
drag, startPoint x: 233, startPoint y: 388, endPoint x: 195, endPoint y: 401, distance: 40.2
click at [195, 401] on input "16" at bounding box center [817, 397] width 1246 height 30
type input "1"
type input "3.75"
type KJ "15.6875"
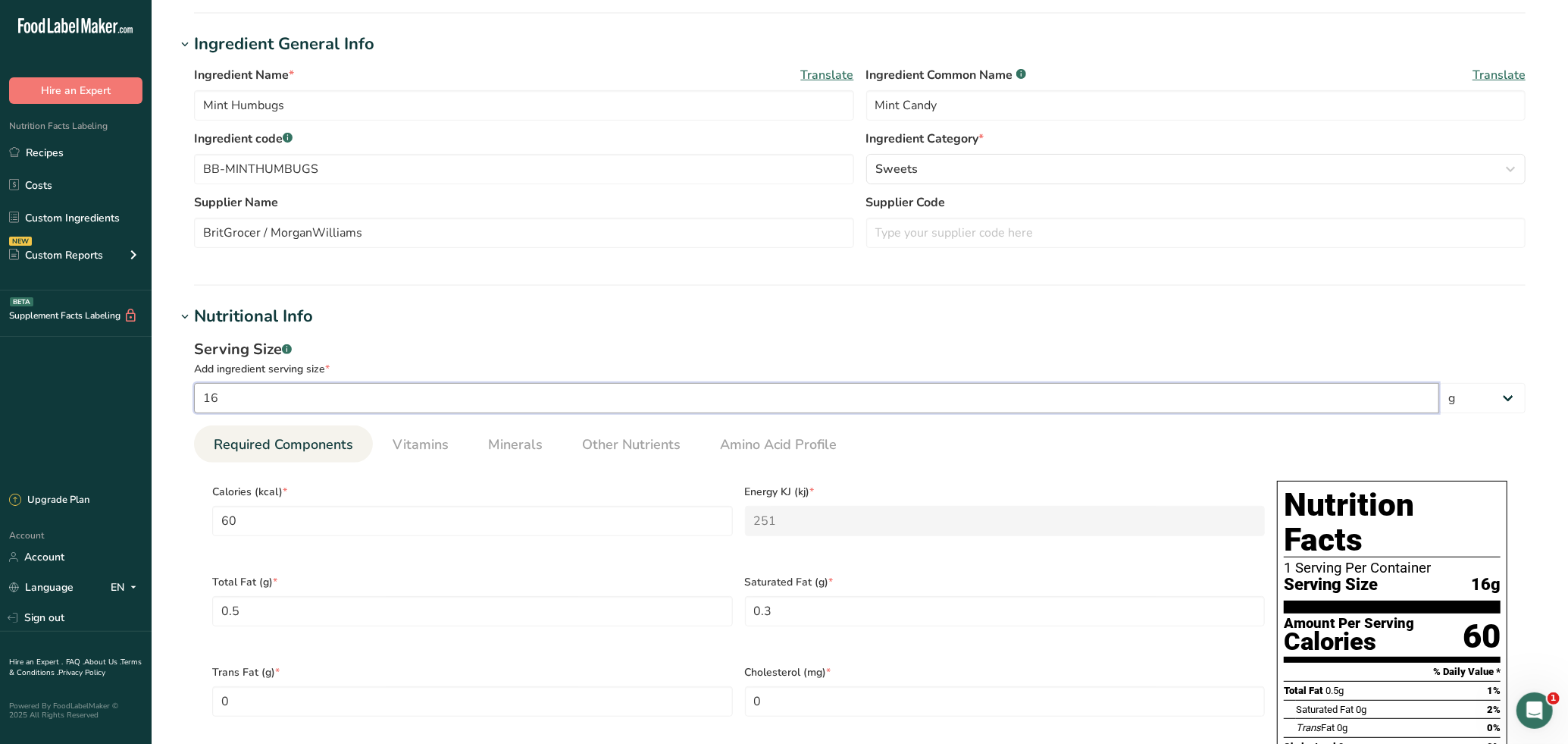
type Fat "0.0313"
type Fat "0.0188"
type input "1.25"
type Carbohydrates "0.875"
type Fiber "0.001"
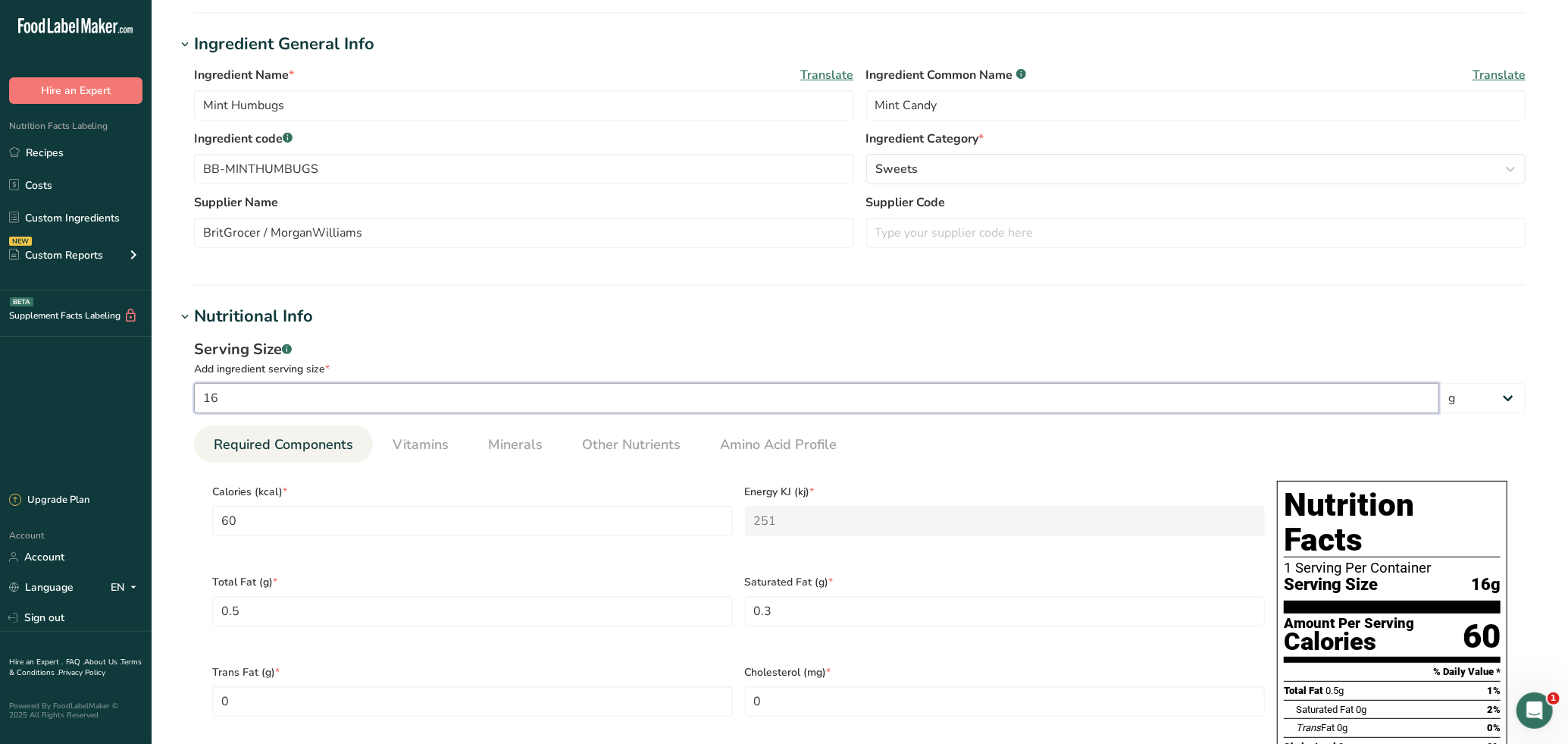
type Sugars "0.5625"
type input "0.0063"
type input "0.02"
type input "0.001"
type input "0.02"
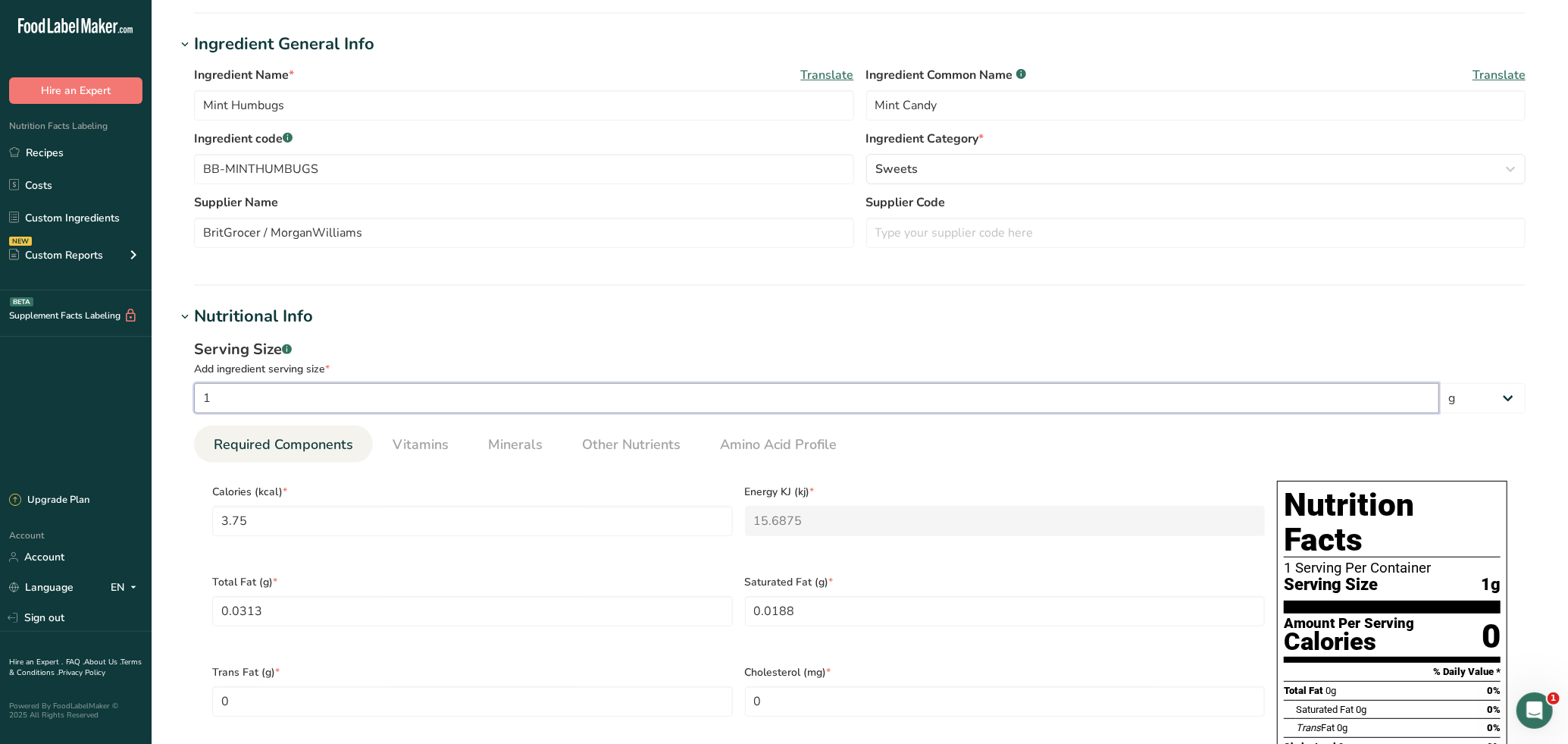
type input "10"
type input "37.5"
type KJ "156.875"
type Fat "0.3125"
type Fat "0.1875"
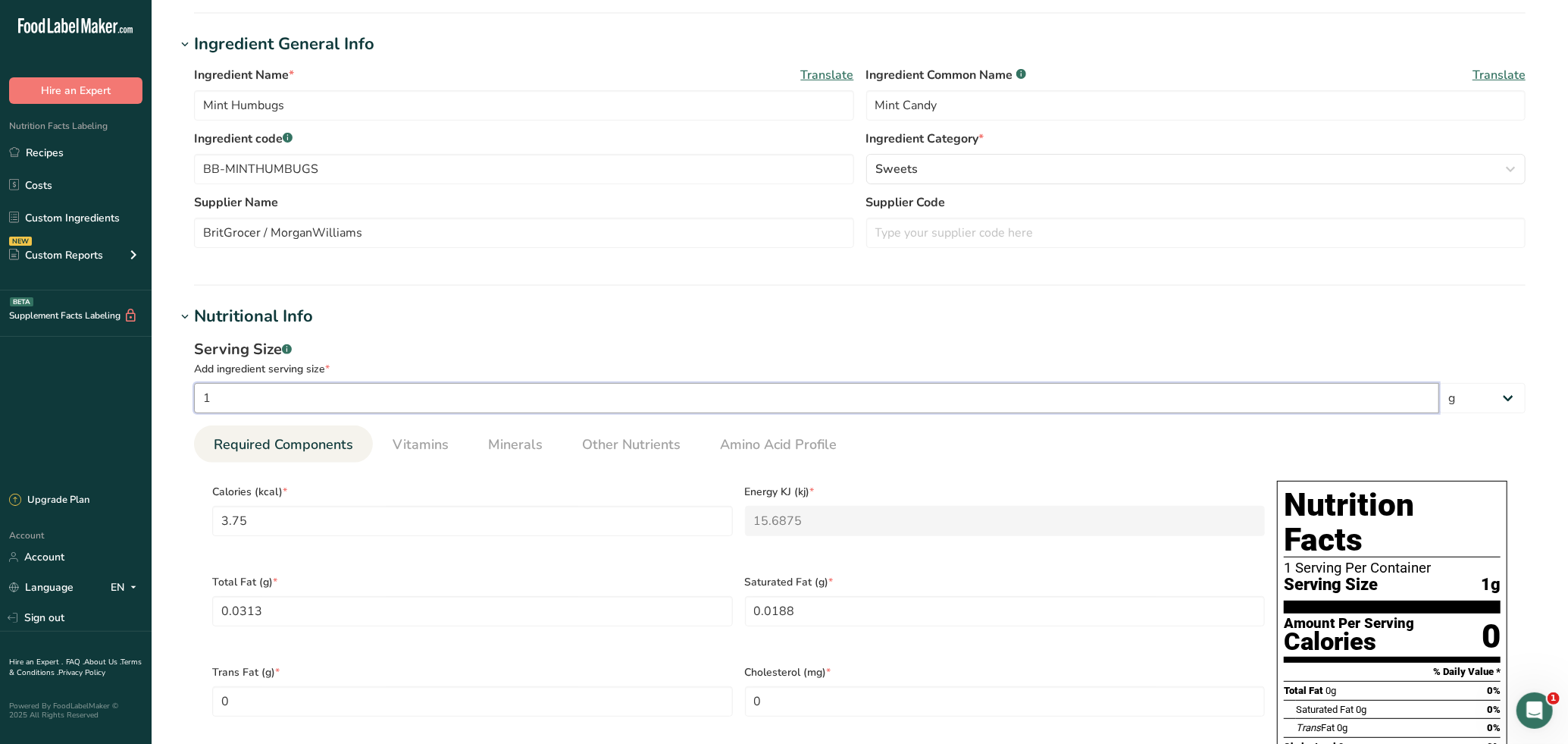
type input "12.5"
type Carbohydrates "8.75"
type Fiber "0.01"
type Sugars "5.625"
type input "0.0625"
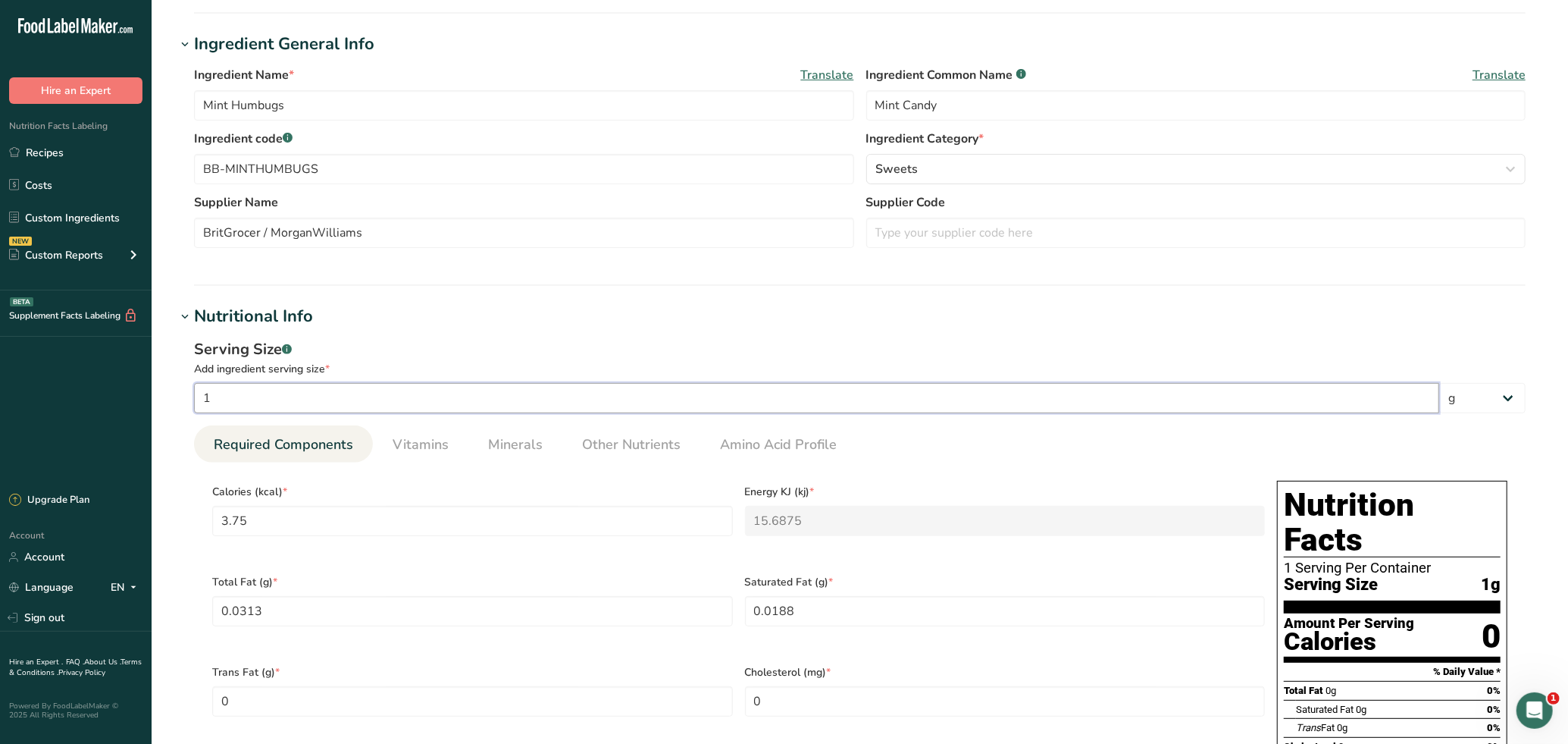
type input "0.2"
type input "0.01"
type input "0.2"
type input "100"
type input "375"
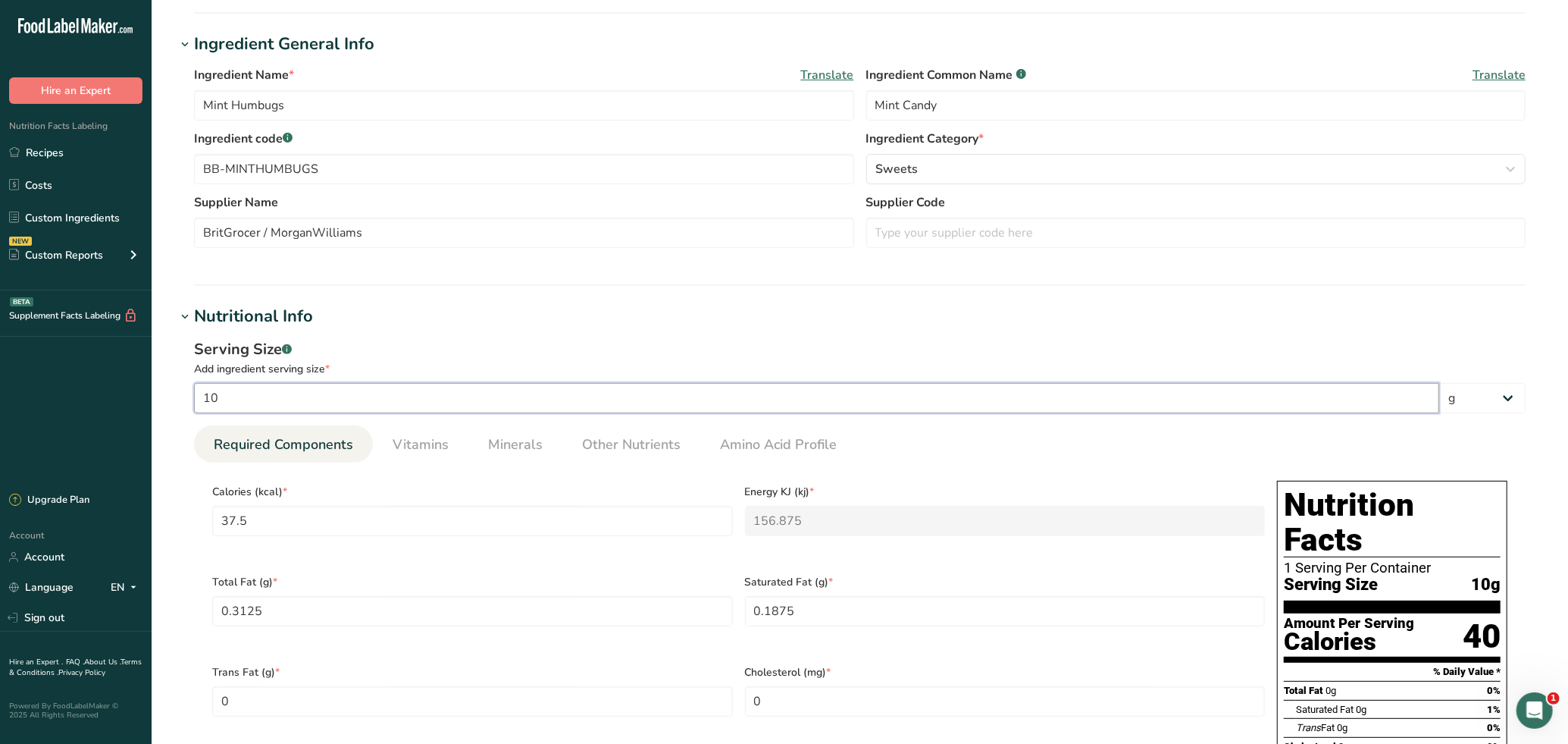
type KJ "1568.75"
type Fat "3.125"
type Fat "1.875"
type input "125"
type Carbohydrates "87.5"
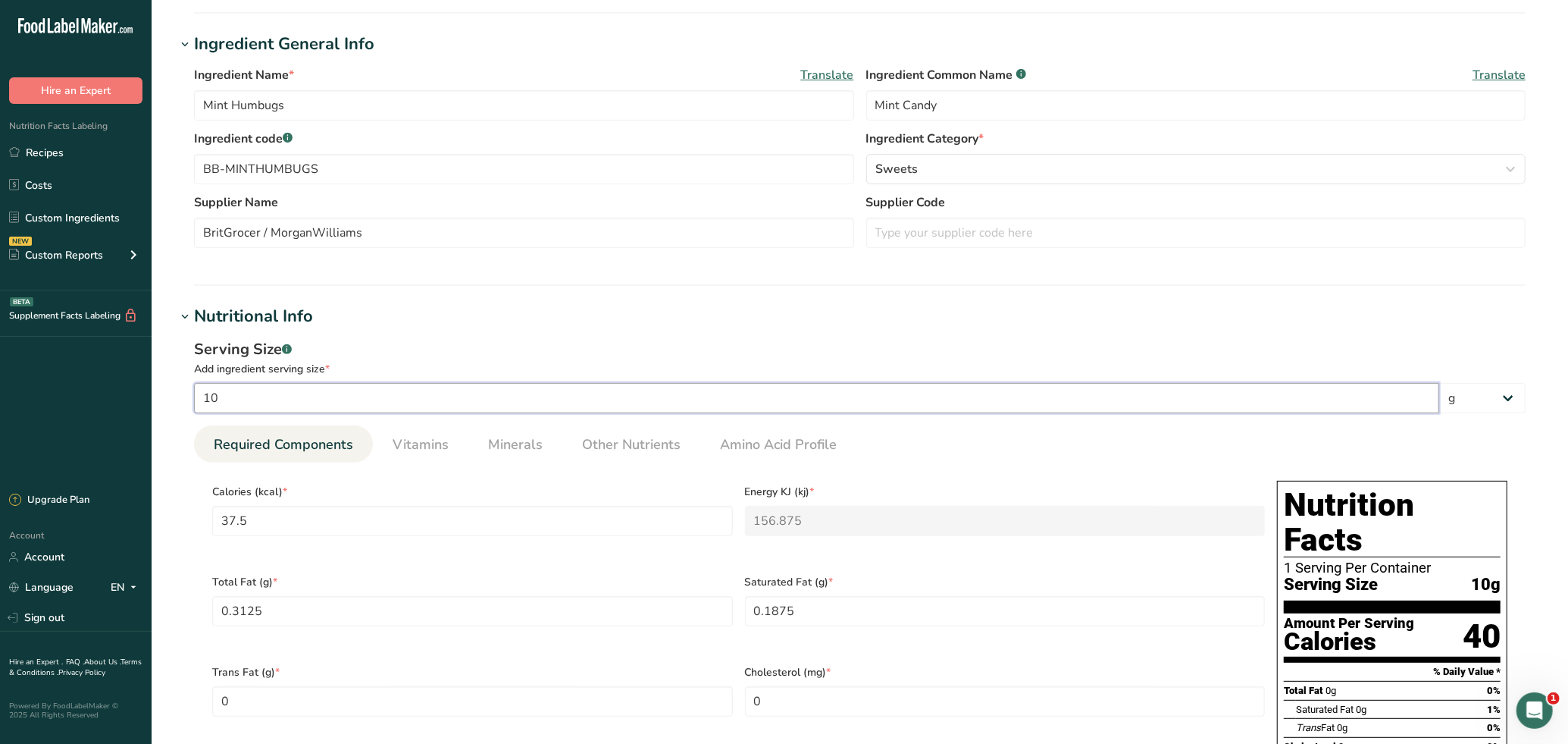
type Fiber "0.1"
type Sugars "56.25"
type input "0.625"
type input "2"
type input "0.1"
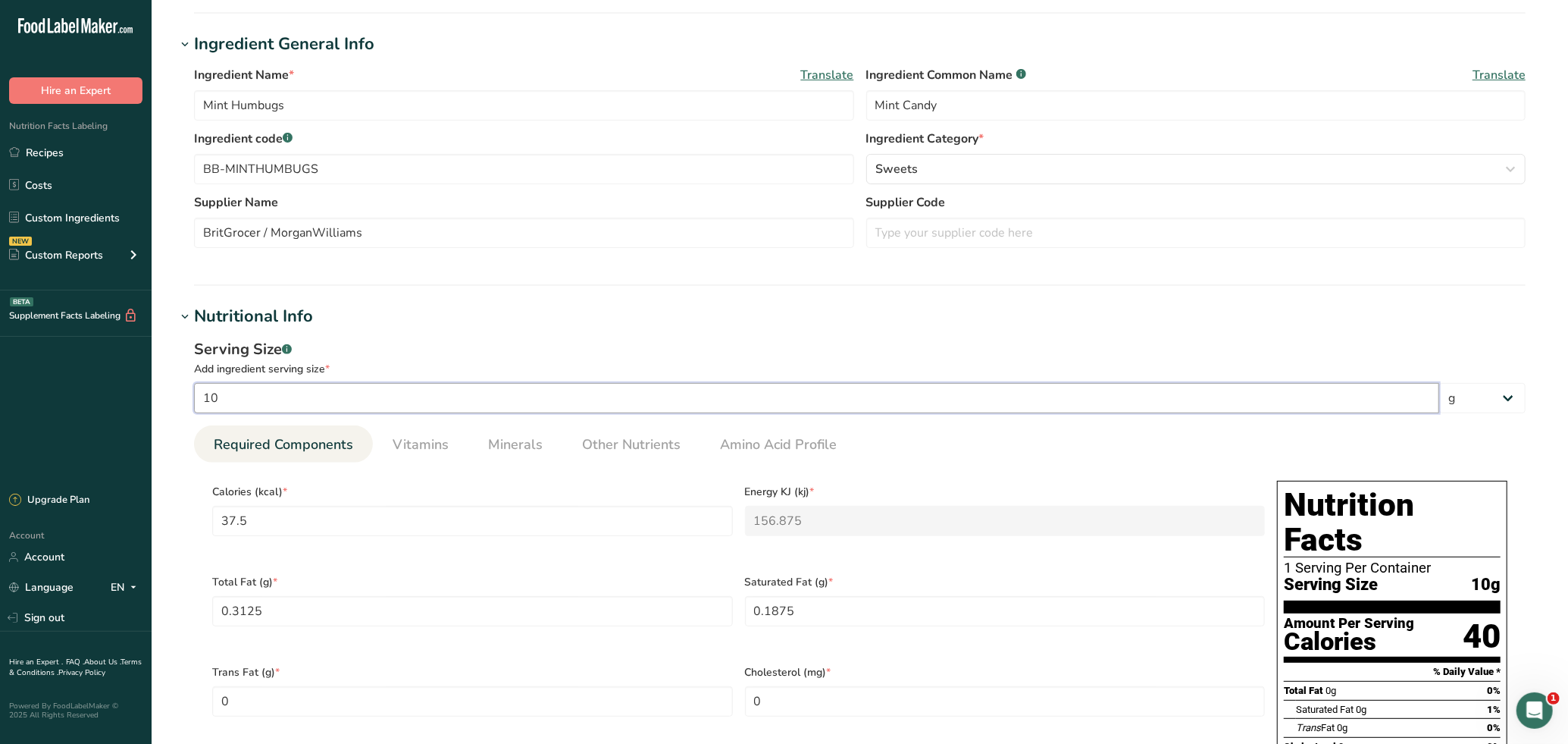
type input "2"
click at [530, 441] on span "Minerals" at bounding box center [515, 444] width 55 height 20
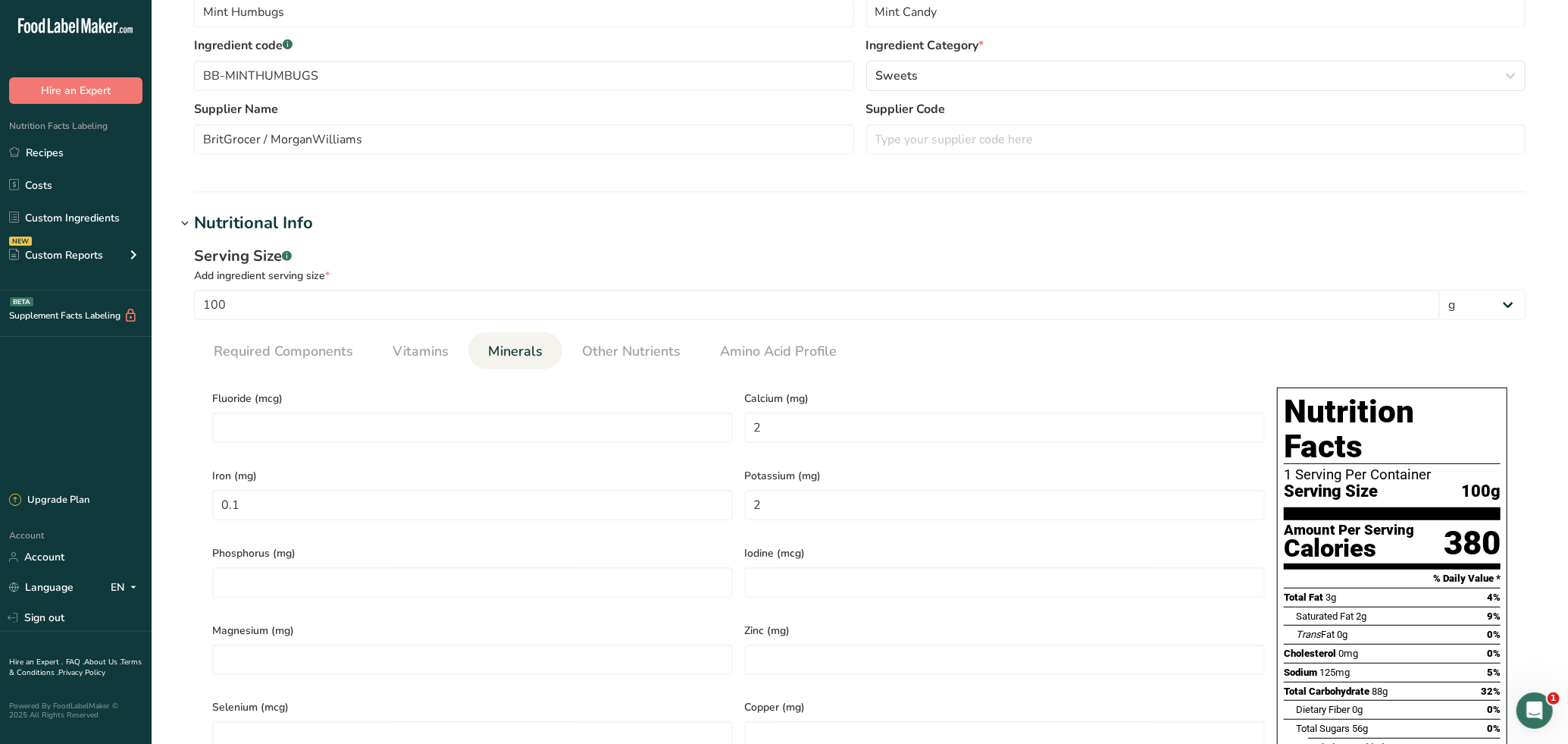
scroll to position [168, 0]
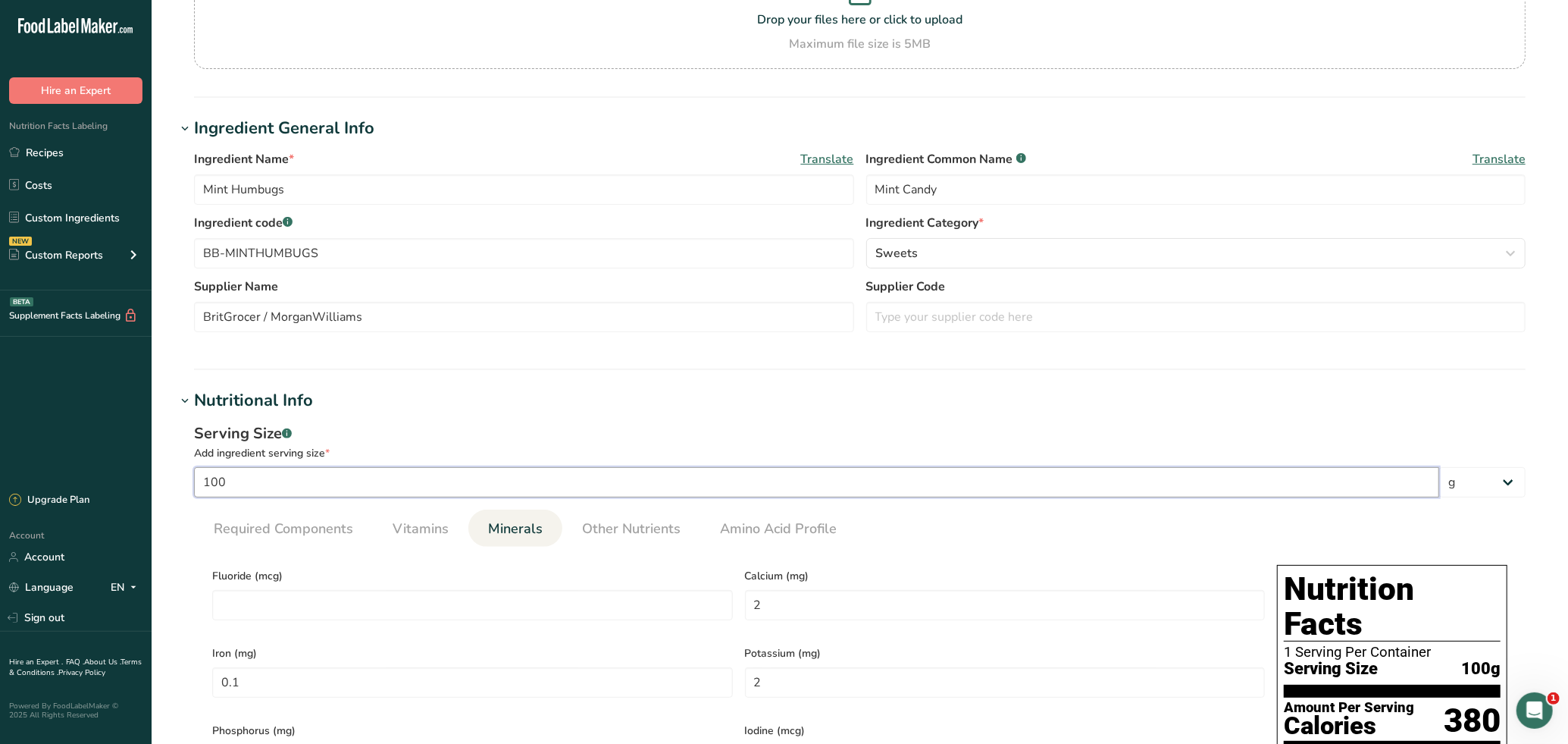
drag, startPoint x: 235, startPoint y: 484, endPoint x: 188, endPoint y: 490, distance: 47.4
type input "1"
type input "0.02"
type input "0.001"
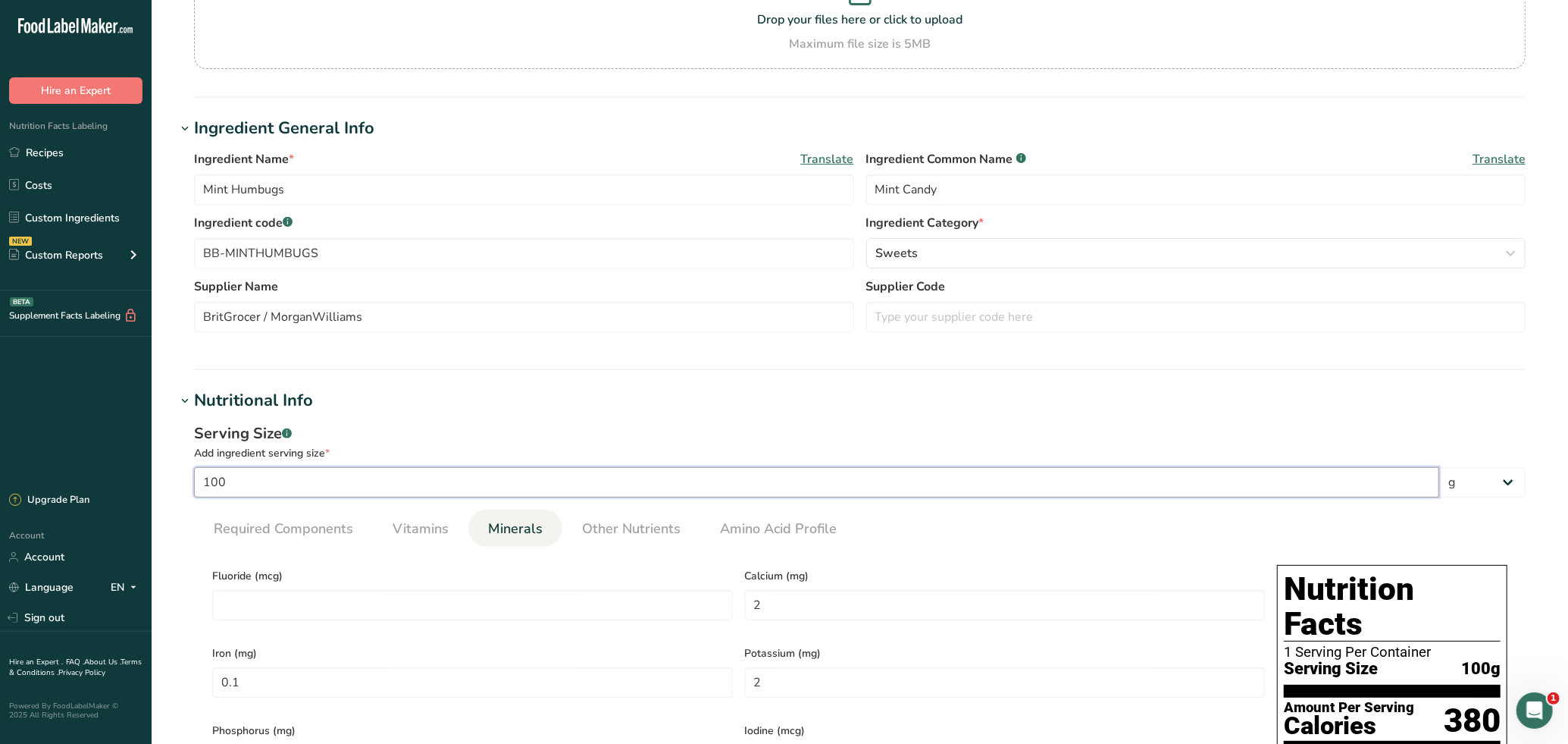
type input "0.02"
type input "16"
type input "0.32"
type input "0.016"
type input "0.32"
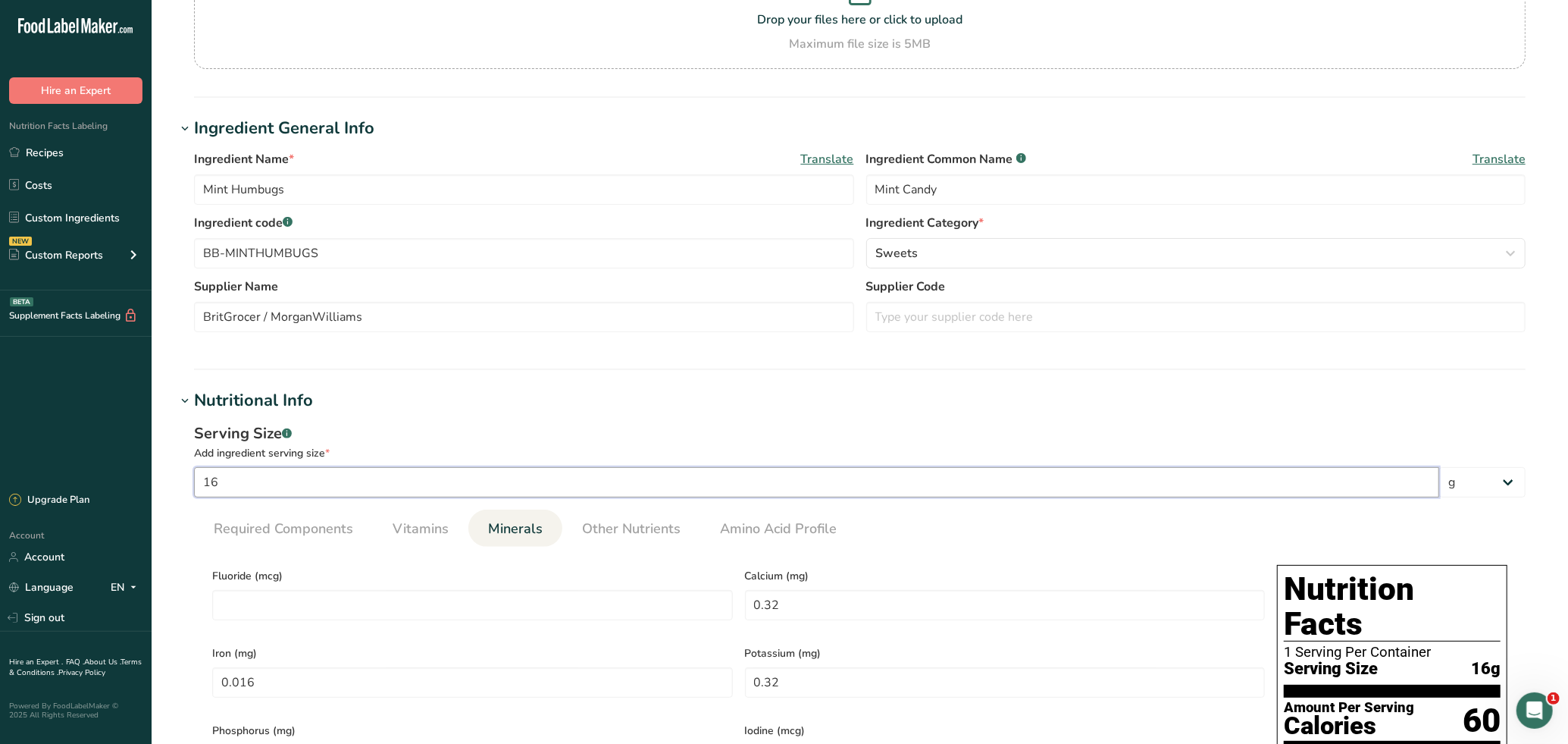
type input "16"
click at [493, 390] on h1 "Nutritional Info" at bounding box center [860, 400] width 1369 height 25
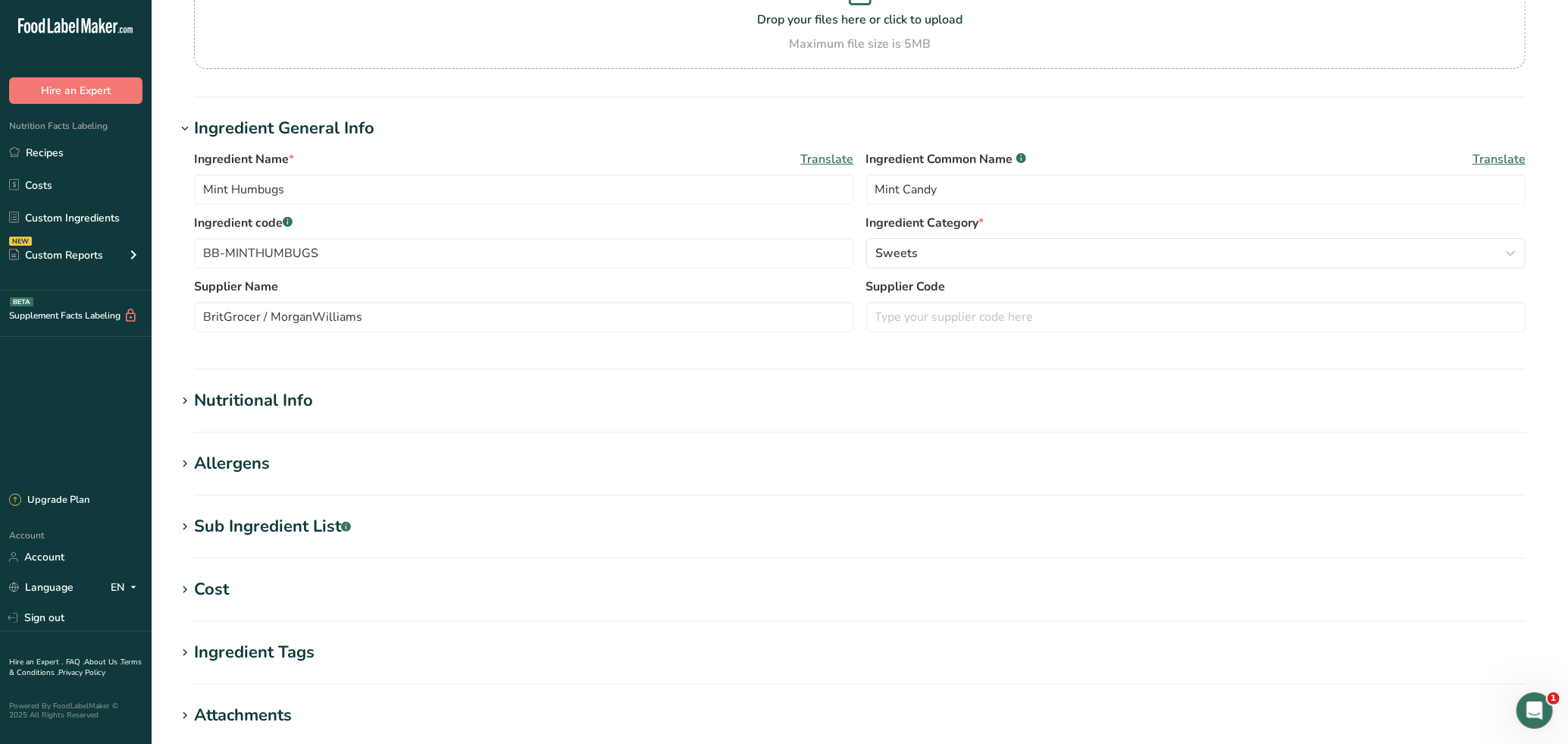
click at [324, 399] on h1 "Nutritional Info" at bounding box center [860, 400] width 1369 height 25
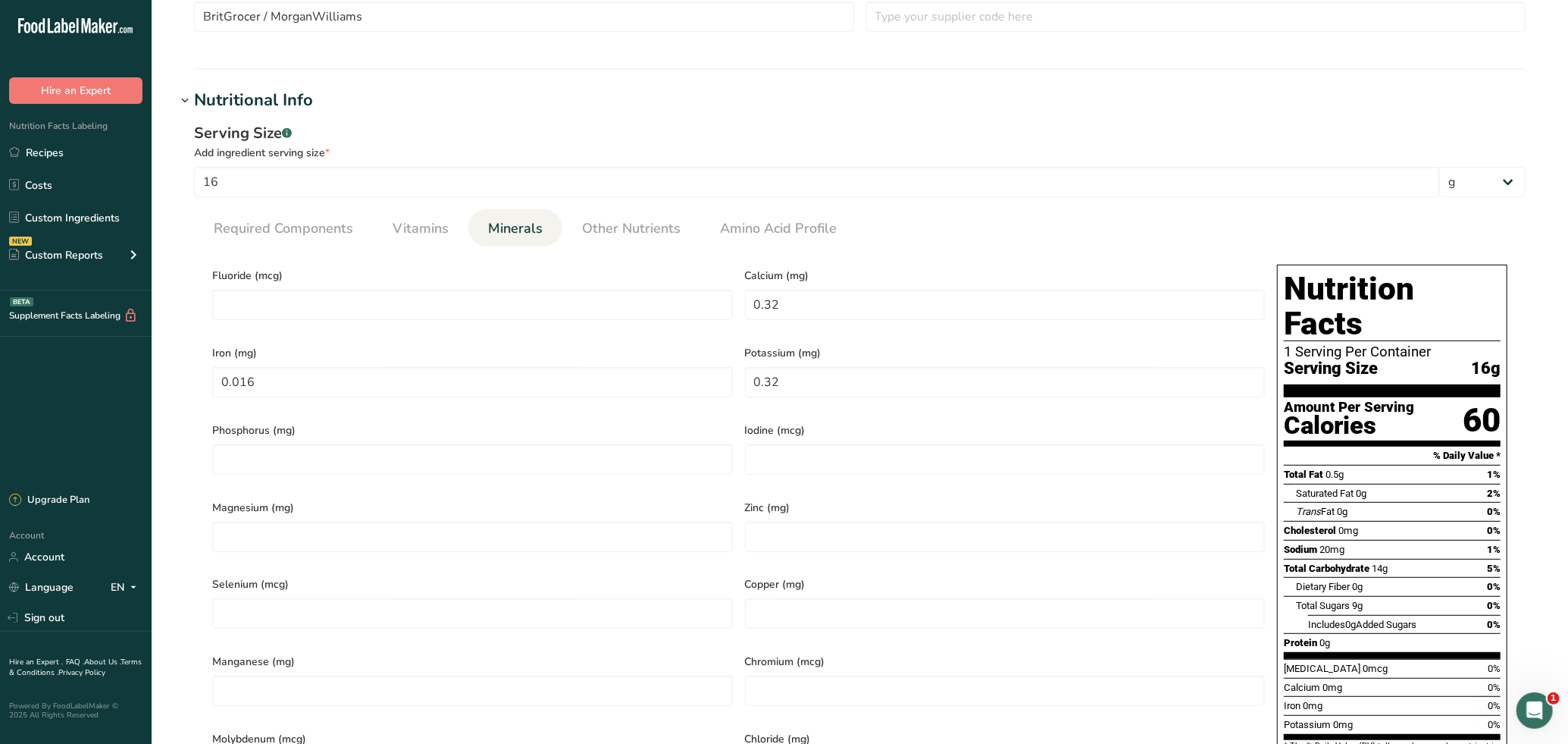
scroll to position [499, 0]
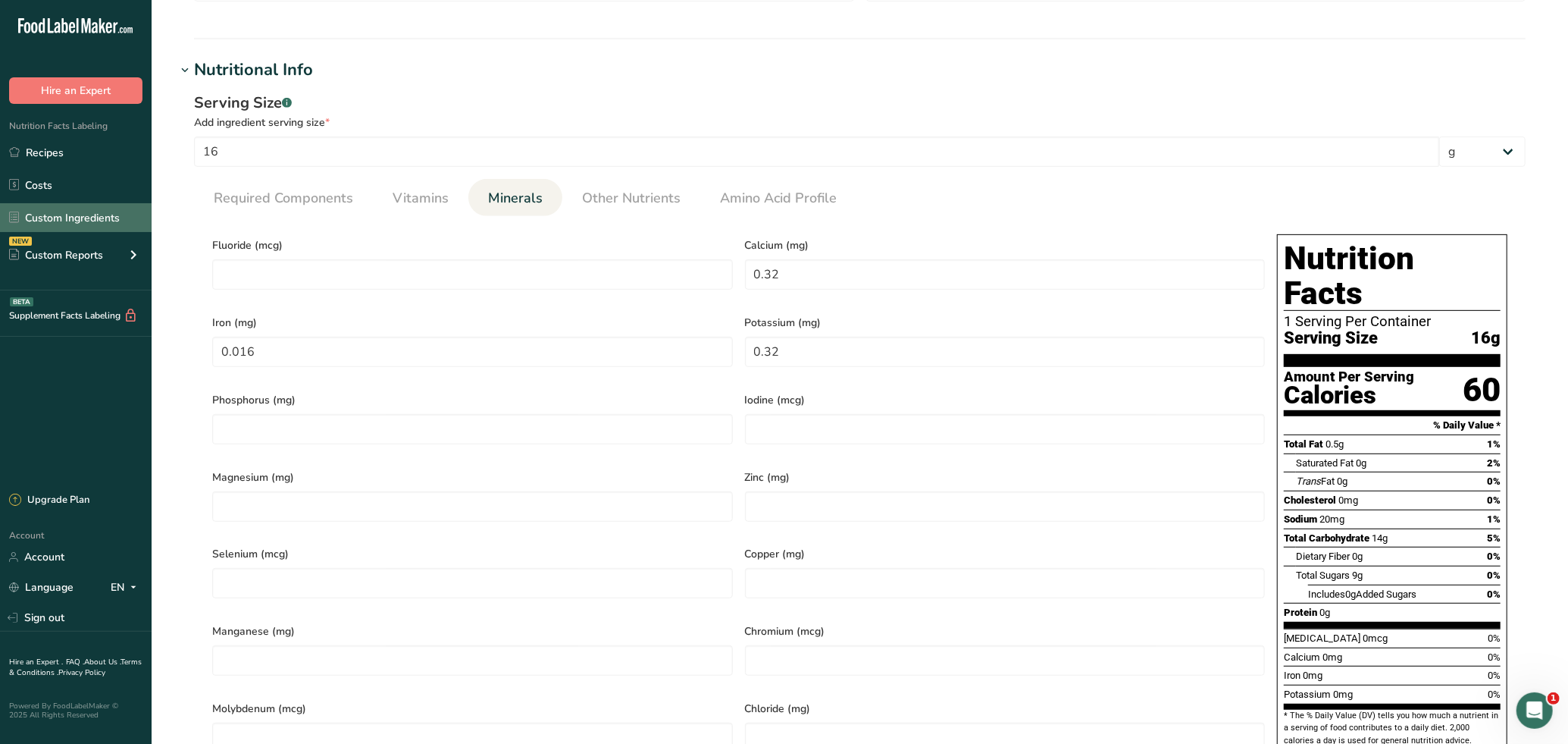
click at [76, 209] on link "Custom Ingredients" at bounding box center [76, 217] width 152 height 29
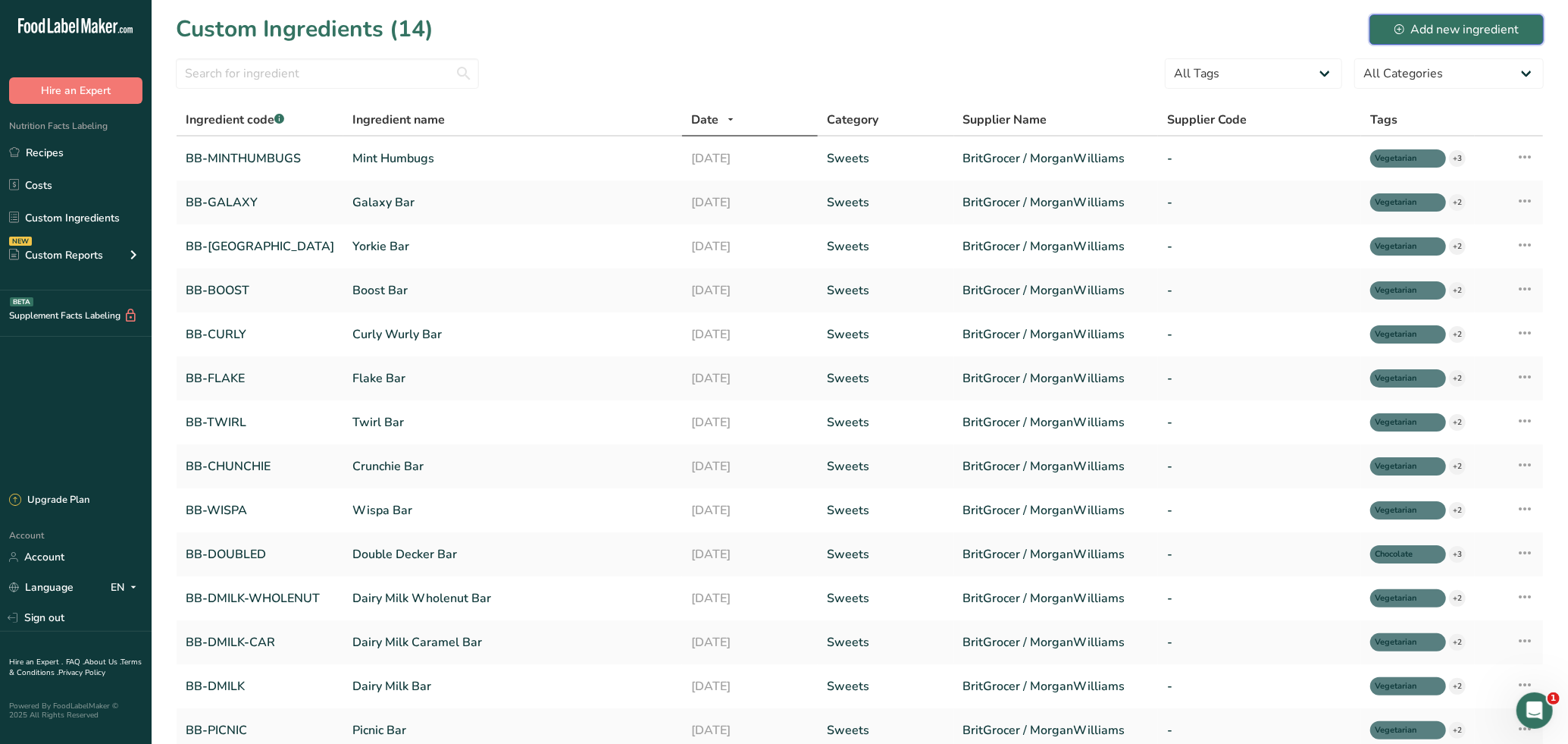
click at [1430, 31] on div "Add new ingredient" at bounding box center [1456, 29] width 125 height 18
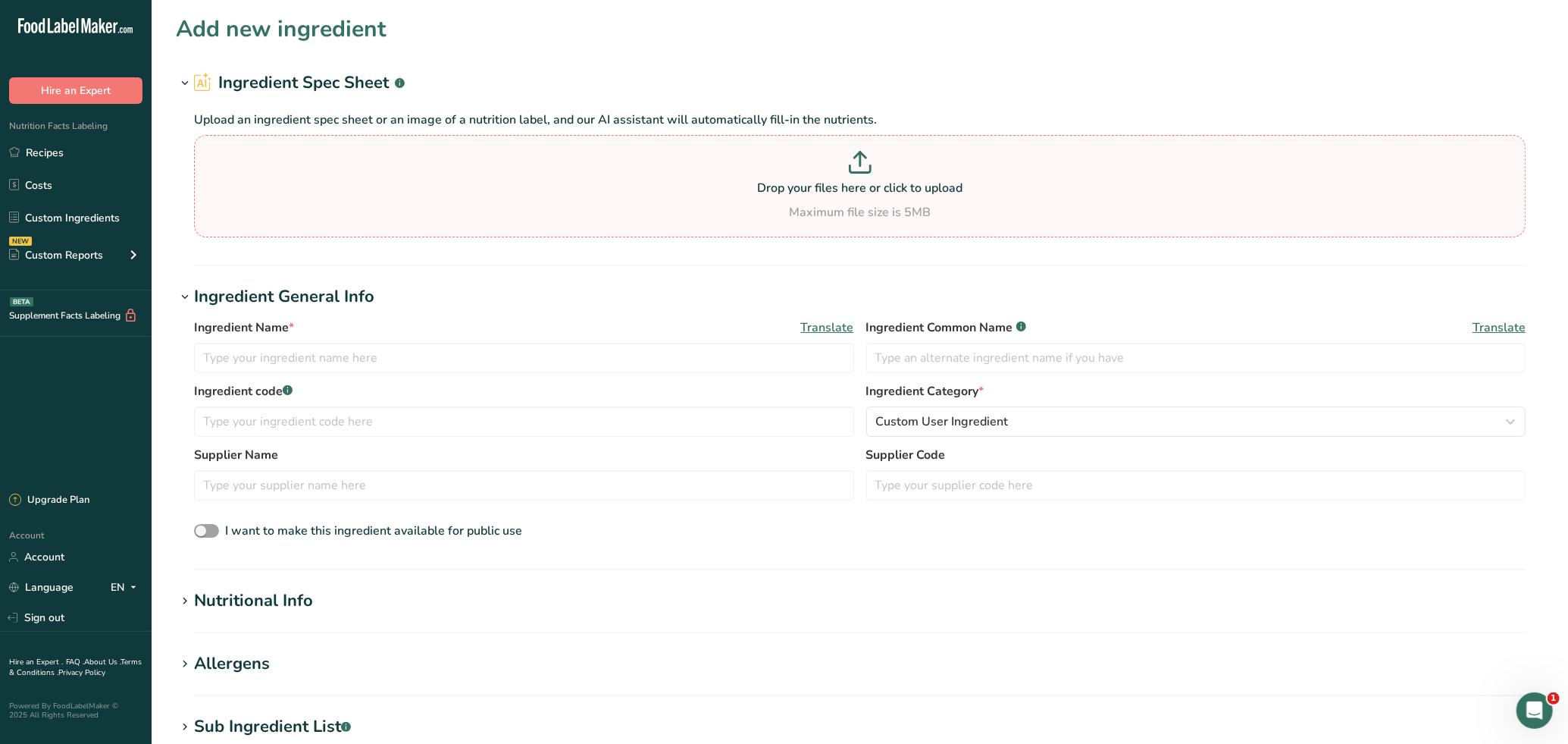
click at [861, 186] on p "Drop your files here or click to upload" at bounding box center [860, 187] width 1324 height 18
click at [861, 186] on input "Drop your files here or click to upload Maximum file size is 5MB" at bounding box center [860, 186] width 1332 height 102
type input "C:\fakepath\Nutty Brazil 150g.jpg"
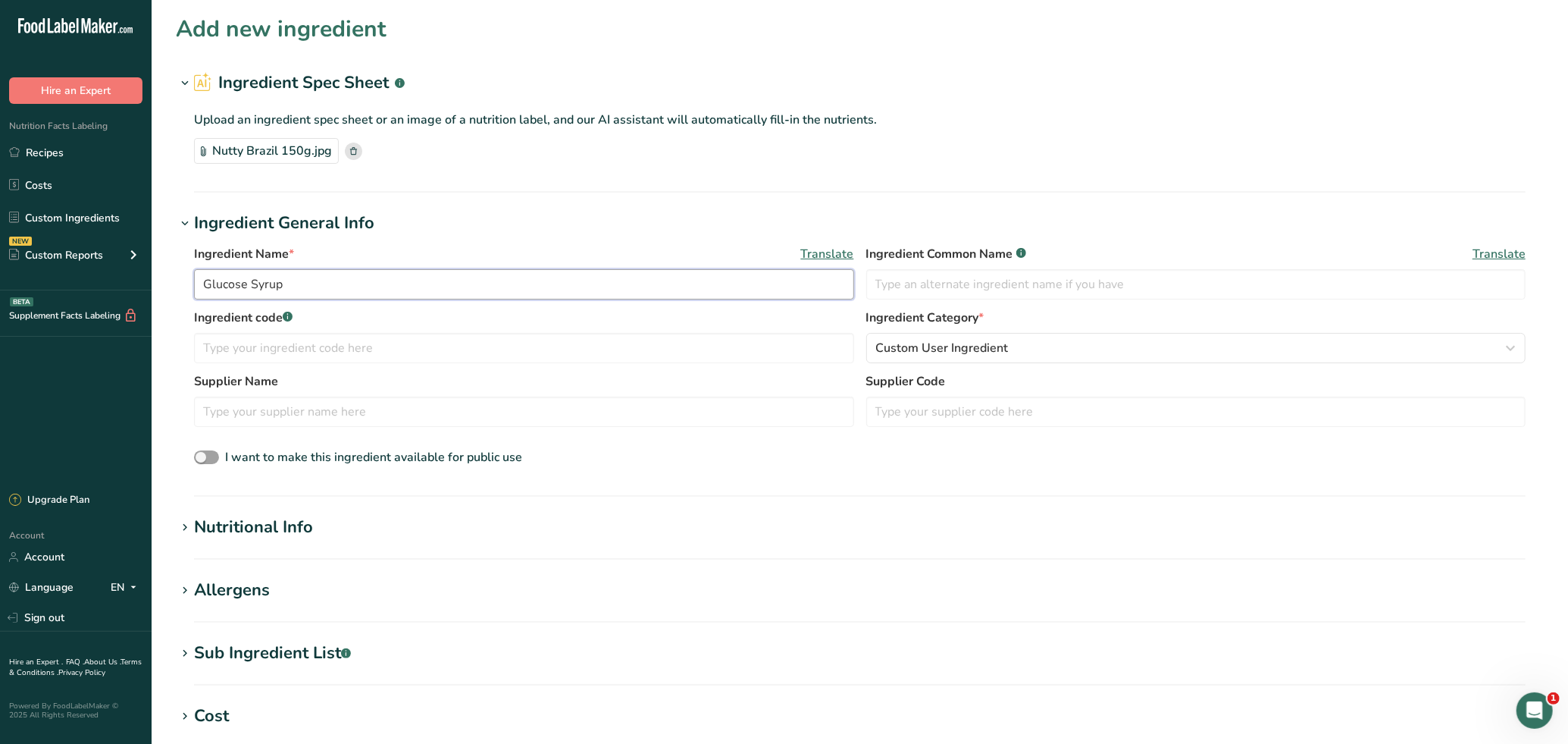
drag, startPoint x: 310, startPoint y: 290, endPoint x: 196, endPoint y: 294, distance: 114.1
click at [196, 294] on input "Glucose Syrup" at bounding box center [524, 284] width 660 height 30
click at [324, 283] on input "Nutty Brazil" at bounding box center [524, 284] width 660 height 30
type input "Nutty Brazil Toffees"
